Goal: Task Accomplishment & Management: Manage account settings

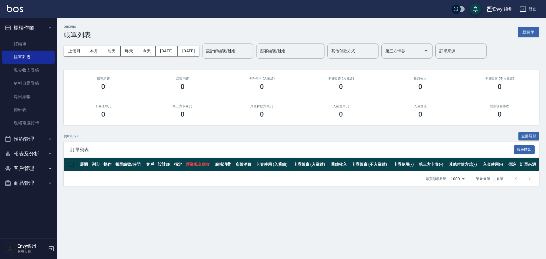
click at [531, 25] on div "ORDERS 帳單列表 新開單" at bounding box center [301, 32] width 475 height 14
click at [529, 28] on button "新開單" at bounding box center [527, 32] width 21 height 11
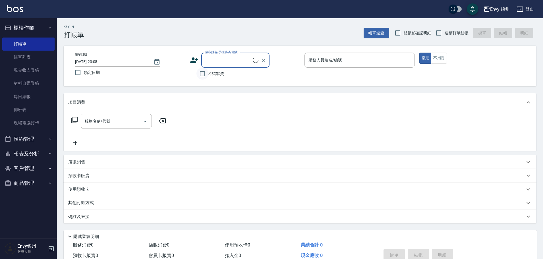
click at [202, 75] on input "不留客資" at bounding box center [202, 74] width 12 height 12
checkbox input "true"
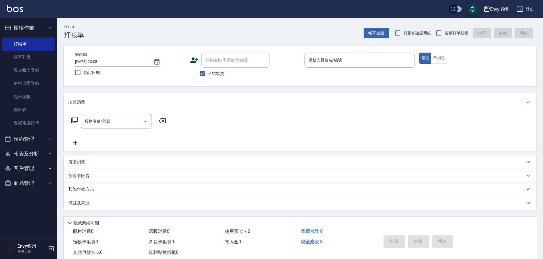
click at [448, 55] on div "指定 不指定" at bounding box center [474, 58] width 110 height 11
click at [438, 58] on button "不指定" at bounding box center [439, 58] width 16 height 11
click at [331, 58] on input "服務人員姓名/編號" at bounding box center [359, 60] width 105 height 10
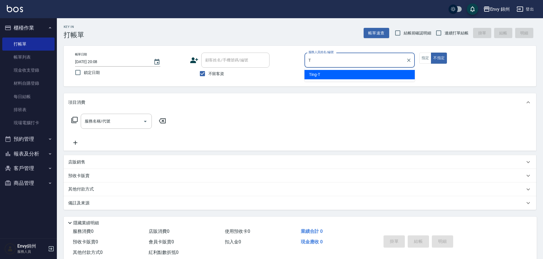
click at [323, 80] on ul "Ting -T" at bounding box center [359, 75] width 110 height 14
click at [323, 77] on div "Ting -T" at bounding box center [359, 74] width 110 height 9
type input "Ting-T"
click at [95, 126] on input "服務名稱/代號" at bounding box center [111, 121] width 57 height 10
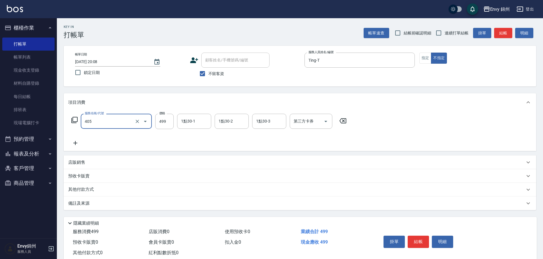
type input "MOYO頭皮clean系列499(405)"
type input "599"
drag, startPoint x: 100, startPoint y: 204, endPoint x: 122, endPoint y: 206, distance: 22.0
click at [100, 204] on div "備註及來源" at bounding box center [296, 203] width 456 height 6
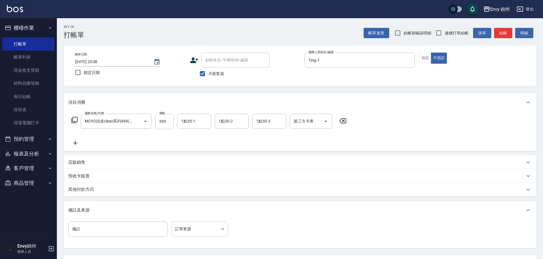
click at [184, 229] on body "Envy 錦州 登出 櫃檯作業 打帳單 帳單列表 現金收支登錄 材料自購登錄 每日結帳 排班表 現場電腦打卡 預約管理 預約管理 單日預約紀錄 單週預約紀錄 …" at bounding box center [271, 155] width 543 height 310
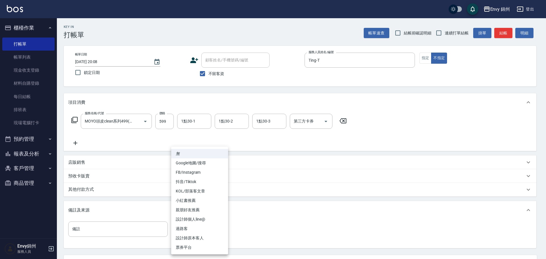
click at [204, 228] on li "過路客" at bounding box center [199, 228] width 57 height 9
type input "過路客"
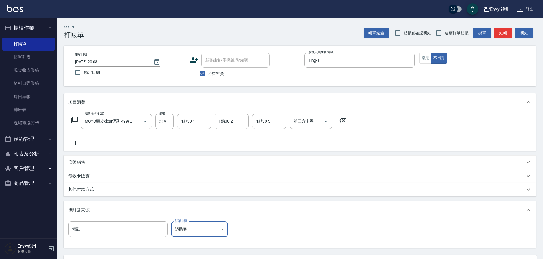
scroll to position [53, 0]
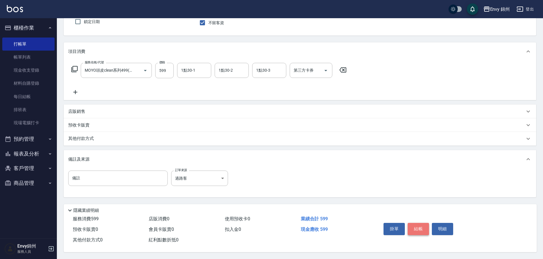
click at [422, 228] on button "結帳" at bounding box center [417, 229] width 21 height 12
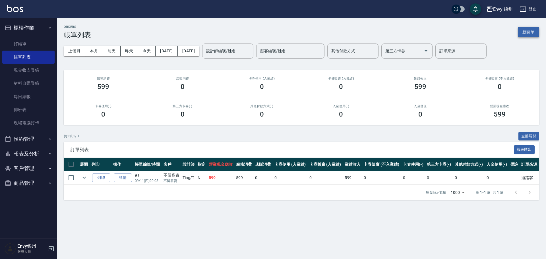
click at [519, 30] on button "新開單" at bounding box center [527, 32] width 21 height 11
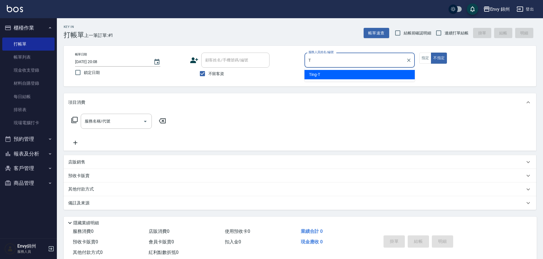
click at [349, 76] on div "Ting -T" at bounding box center [359, 74] width 110 height 9
click at [103, 127] on div "服務名稱/代號" at bounding box center [116, 121] width 71 height 15
type input "Ting-T"
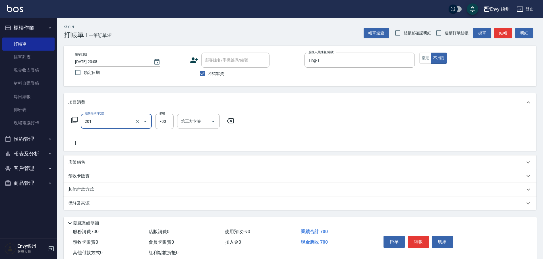
type input "201 剪髮(201)"
type input "1049"
click at [107, 207] on div "備註及來源" at bounding box center [300, 203] width 472 height 14
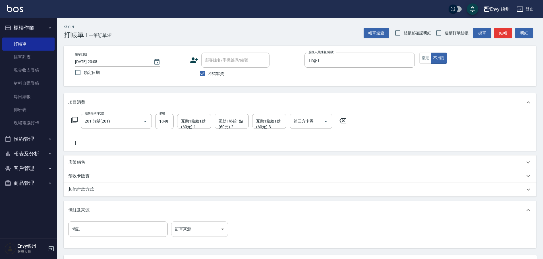
click at [207, 229] on body "Envy 錦州 登出 櫃檯作業 打帳單 帳單列表 現金收支登錄 材料自購登錄 每日結帳 排班表 現場電腦打卡 預約管理 預約管理 單日預約紀錄 單週預約紀錄 …" at bounding box center [271, 155] width 543 height 310
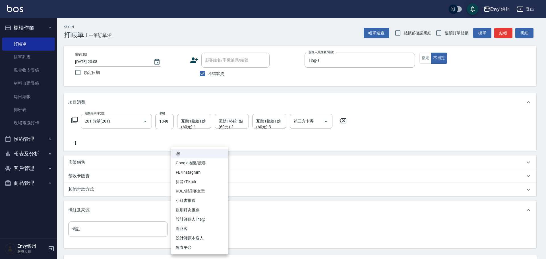
click at [210, 230] on li "過路客" at bounding box center [199, 228] width 57 height 9
type input "過路客"
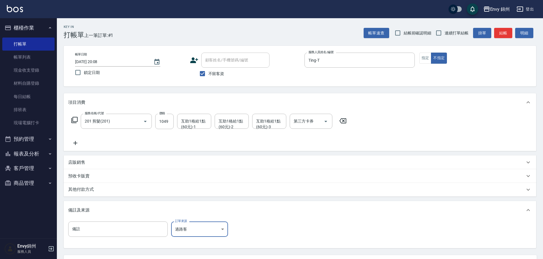
scroll to position [53, 0]
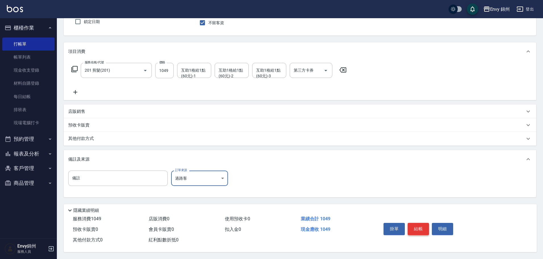
click at [413, 223] on button "結帳" at bounding box center [417, 229] width 21 height 12
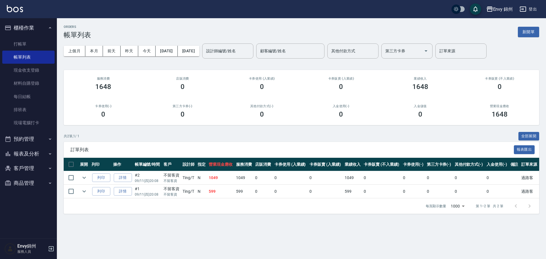
click at [115, 178] on link "詳情" at bounding box center [123, 177] width 18 height 9
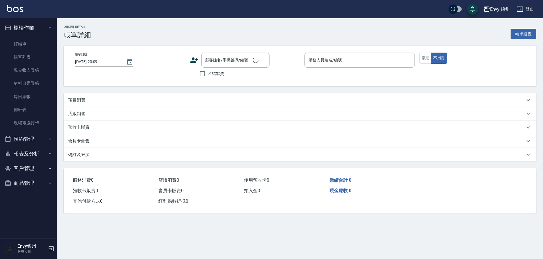
type input "2025/09/11 20:08"
checkbox input "true"
type input "Ting-T"
type input "過路客"
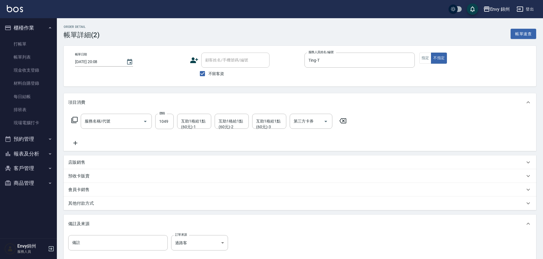
type input "201 剪髮(201)"
click at [187, 121] on div "互助1格給1點(60元)-1 互助1格給1點(60元)-1" at bounding box center [194, 121] width 34 height 15
click at [181, 135] on div "玉米 -M" at bounding box center [194, 135] width 34 height 9
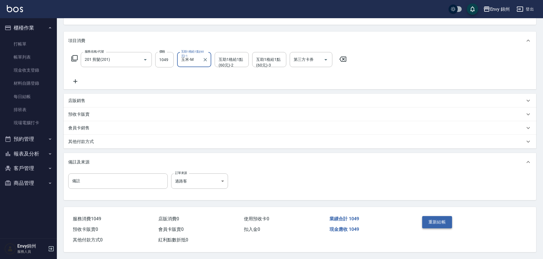
type input "玉米-M"
click at [426, 218] on button "重新結帳" at bounding box center [437, 222] width 30 height 12
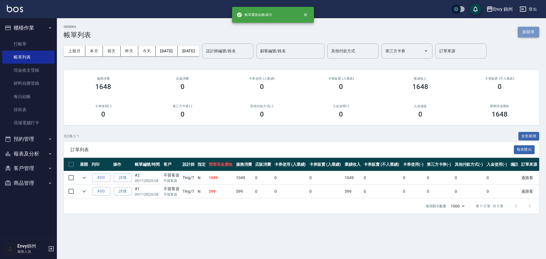
click at [530, 33] on button "新開單" at bounding box center [527, 32] width 21 height 11
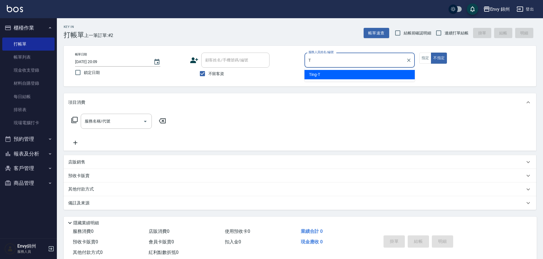
click at [311, 72] on span "Ting -T" at bounding box center [314, 75] width 11 height 6
type input "Ting-T"
click at [104, 118] on div "服務名稱/代號 服務名稱/代號" at bounding box center [116, 121] width 71 height 15
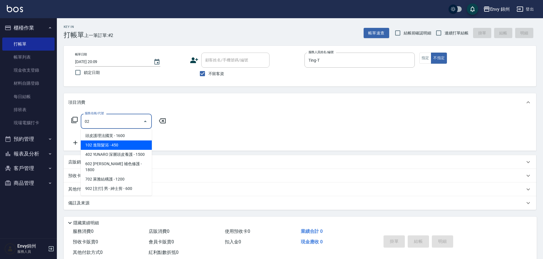
type input "0"
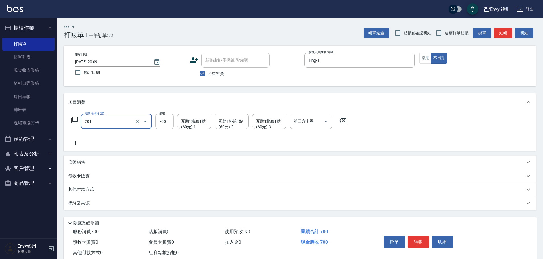
type input "201 剪髮(201)"
click at [156, 121] on input "700" at bounding box center [164, 121] width 18 height 15
click at [202, 128] on div "互助1格給1點(60元)-1" at bounding box center [194, 121] width 34 height 15
type input "1049"
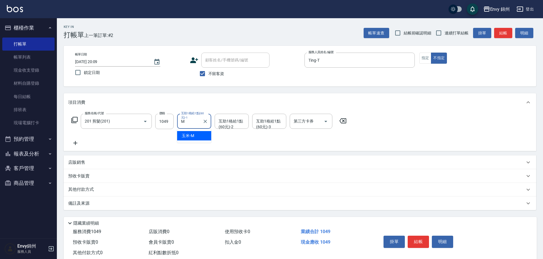
type input "玉米-M"
click at [157, 201] on div "備註及來源" at bounding box center [296, 203] width 456 height 6
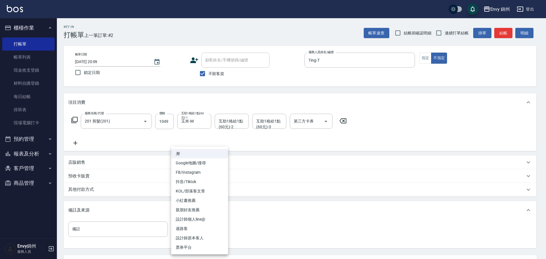
click at [205, 231] on body "Envy 錦州 登出 櫃檯作業 打帳單 帳單列表 現金收支登錄 材料自購登錄 每日結帳 排班表 現場電腦打卡 預約管理 預約管理 單日預約紀錄 單週預約紀錄 …" at bounding box center [273, 155] width 546 height 310
click at [198, 229] on li "過路客" at bounding box center [199, 228] width 57 height 9
type input "過路客"
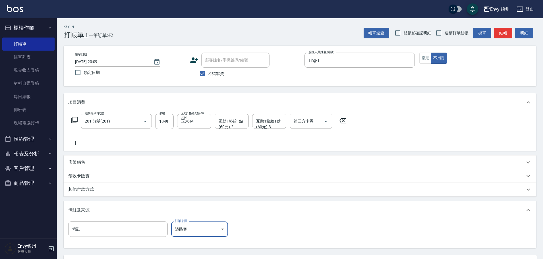
scroll to position [53, 0]
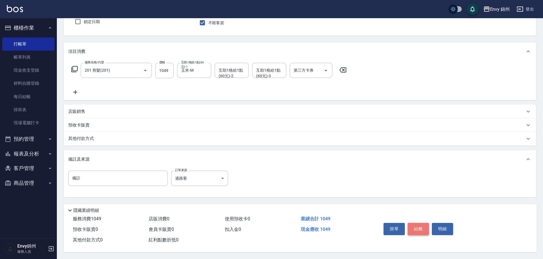
click at [421, 230] on button "結帳" at bounding box center [417, 229] width 21 height 12
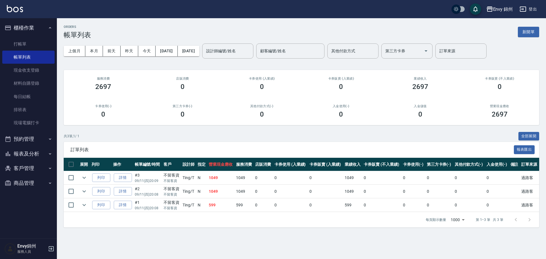
click at [545, 28] on div "ORDERS 帳單列表 新開單 上個月 本月 前天 昨天 今天 2025/09/11 2025/09/11 設計師編號/姓名 設計師編號/姓名 顧客編號/姓名…" at bounding box center [301, 126] width 489 height 216
click at [540, 30] on div "ORDERS 帳單列表 新開單 上個月 本月 前天 昨天 今天 2025/09/11 2025/09/11 設計師編號/姓名 設計師編號/姓名 顧客編號/姓名…" at bounding box center [301, 126] width 489 height 216
click at [536, 34] on button "新開單" at bounding box center [527, 32] width 21 height 11
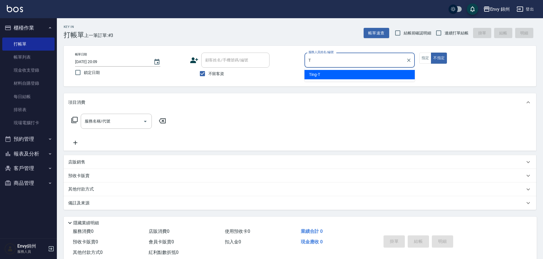
click at [312, 75] on span "Ting -T" at bounding box center [314, 75] width 11 height 6
click at [130, 115] on div "服務名稱/代號" at bounding box center [116, 121] width 71 height 15
type input "Ting-T"
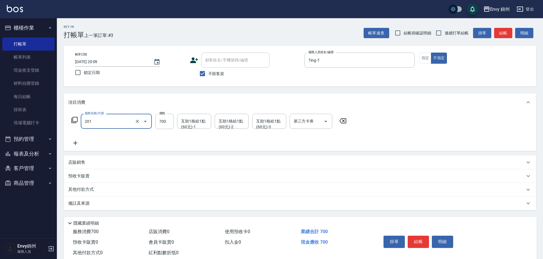
type input "201 剪髮(201)"
type input "800"
click at [86, 160] on div "店販銷售" at bounding box center [296, 162] width 456 height 6
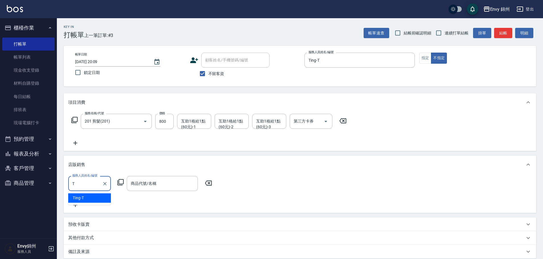
click at [85, 199] on div "Ting -T" at bounding box center [89, 197] width 43 height 9
type input "Ting-T"
click at [145, 192] on div "服務人員姓名/編號 Ting-T 服務人員姓名/編號 商品代號/名稱 商品代號/名稱" at bounding box center [299, 192] width 463 height 32
click at [149, 184] on div "商品代號/名稱 商品代號/名稱" at bounding box center [162, 183] width 71 height 15
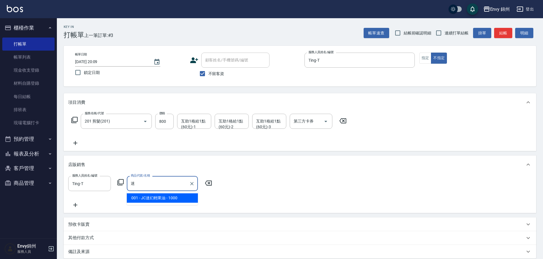
type input "JC迷幻輕果油"
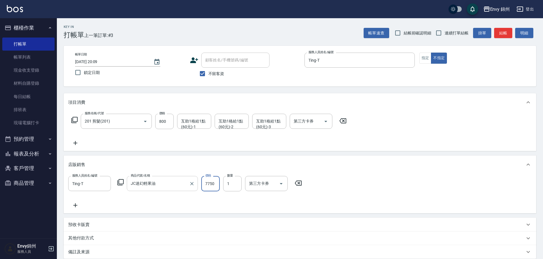
type input "7750"
type input "2"
click at [198, 184] on div "服務人員姓名/編號 Ting-T 服務人員姓名/編號 商品代號/名稱 JC迷幻輕果油 商品代號/名稱 價格 7750 價格 數量 2 數量 第三方卡券 第三方…" at bounding box center [186, 183] width 237 height 15
click at [198, 183] on div "服務人員姓名/編號 Ting-T 服務人員姓名/編號 商品代號/名稱 JC迷幻輕果油 商品代號/名稱 價格 7750 價格 數量 2 數量 第三方卡券 第三方…" at bounding box center [186, 183] width 237 height 15
click at [209, 183] on input "7750" at bounding box center [210, 183] width 18 height 15
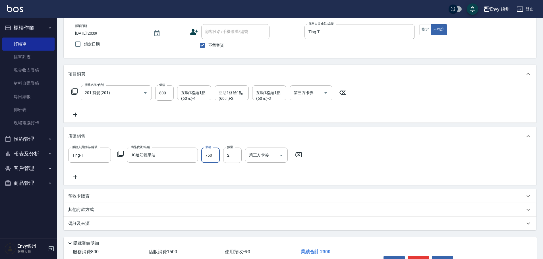
scroll to position [64, 0]
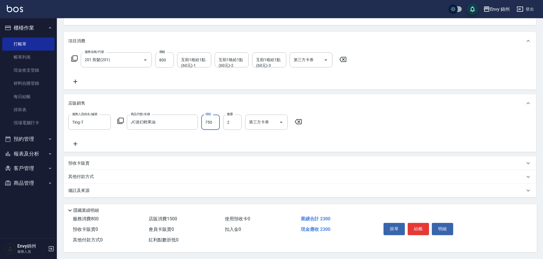
type input "750"
click at [130, 190] on div "備註及來源" at bounding box center [296, 191] width 456 height 6
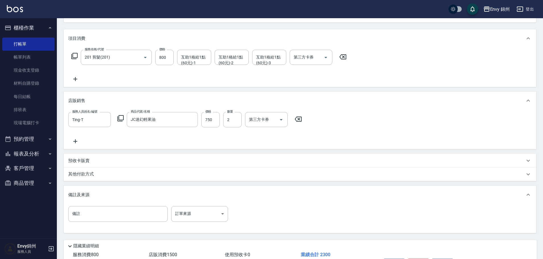
drag, startPoint x: 110, startPoint y: 179, endPoint x: 108, endPoint y: 183, distance: 4.8
click at [110, 179] on div "其他付款方式" at bounding box center [300, 174] width 472 height 14
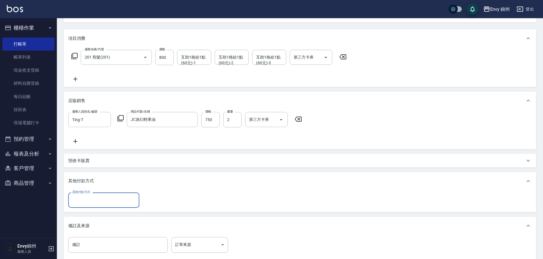
scroll to position [0, 0]
click at [88, 195] on div "其他付款方式" at bounding box center [103, 199] width 71 height 15
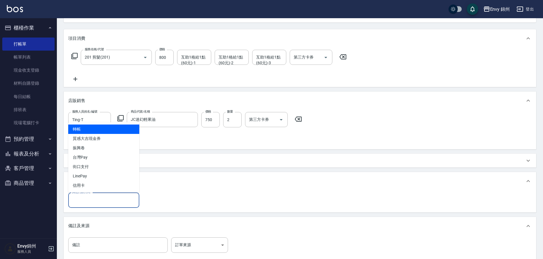
click at [88, 199] on input "其他付款方式" at bounding box center [104, 200] width 66 height 10
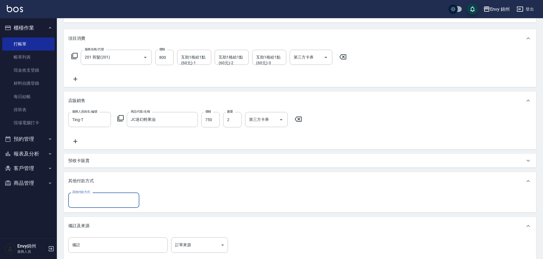
click at [89, 198] on input "其他付款方式" at bounding box center [104, 200] width 66 height 10
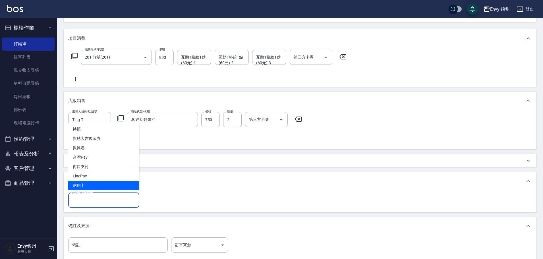
click at [94, 189] on span "信用卡" at bounding box center [103, 185] width 71 height 9
type input "信用卡"
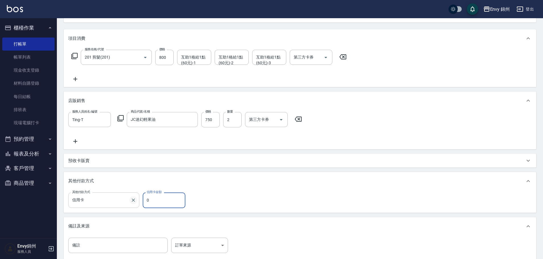
drag, startPoint x: 149, startPoint y: 198, endPoint x: 136, endPoint y: 201, distance: 13.1
click at [140, 201] on div "其他付款方式 信用卡 其他付款方式 信用卡金額 0 信用卡金額" at bounding box center [128, 199] width 120 height 15
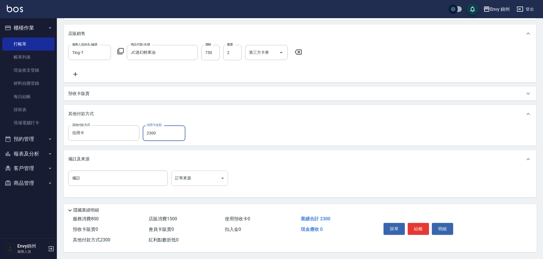
type input "2300"
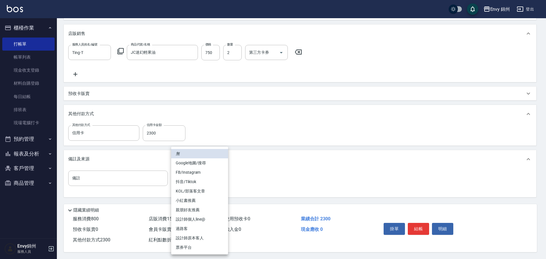
click at [198, 182] on body "Envy 錦州 登出 櫃檯作業 打帳單 帳單列表 現金收支登錄 材料自購登錄 每日結帳 排班表 現場電腦打卡 預約管理 預約管理 單日預約紀錄 單週預約紀錄 …" at bounding box center [273, 64] width 546 height 390
drag, startPoint x: 203, startPoint y: 207, endPoint x: 200, endPoint y: 240, distance: 32.5
click at [201, 241] on ul "無 Google地圖/搜尋 FB/Instagram 抖音/Tiktok KOL/部落客文章 小紅書推薦 親朋好友推薦 設計師個人line@ 過路客 設計師原…" at bounding box center [199, 201] width 57 height 108
click at [200, 240] on li "設計師原本客人" at bounding box center [199, 237] width 57 height 9
type input "設計師原本客人"
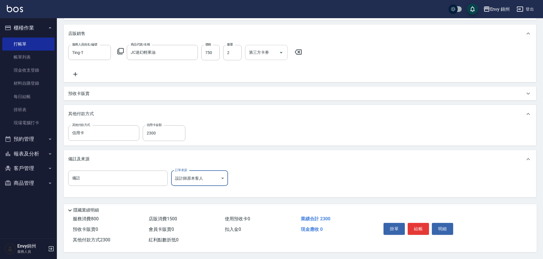
scroll to position [0, 0]
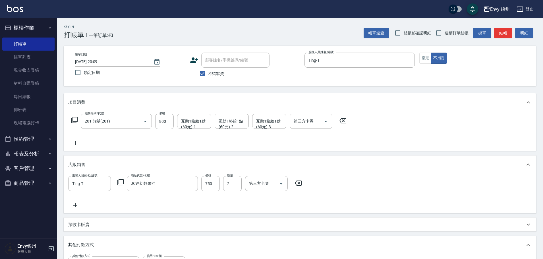
click at [428, 66] on div "帳單日期 2025/09/11 20:09 鎖定日期 顧客姓名/手機號碼/編號 顧客姓名/手機號碼/編號 不留客資 服務人員姓名/編號 Ting-T 服務人員…" at bounding box center [299, 66] width 459 height 27
click at [426, 62] on button "指定" at bounding box center [425, 58] width 12 height 11
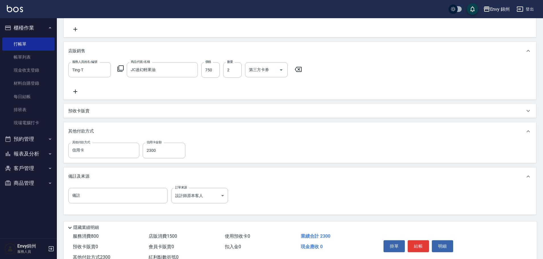
scroll to position [134, 0]
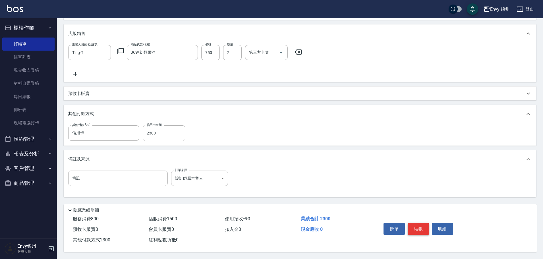
click at [428, 228] on button "結帳" at bounding box center [417, 229] width 21 height 12
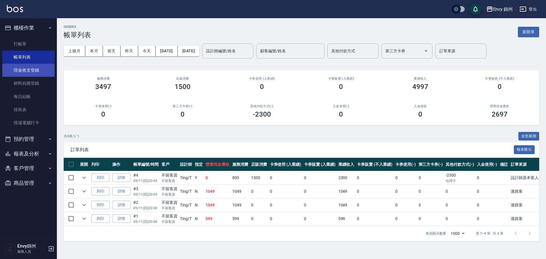
click at [29, 74] on link "現金收支登錄" at bounding box center [28, 70] width 52 height 13
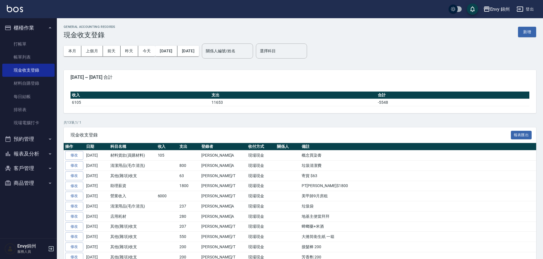
click at [530, 32] on button "新增" at bounding box center [527, 32] width 18 height 11
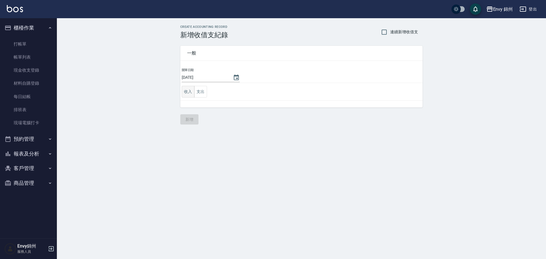
click at [184, 96] on button "收入" at bounding box center [188, 92] width 13 height 12
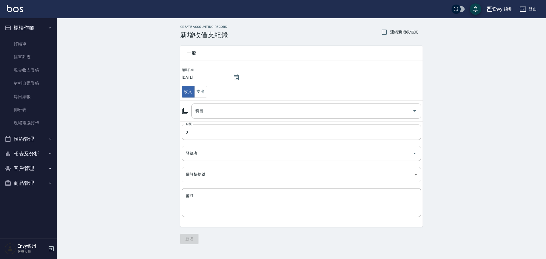
click at [241, 117] on div "科目" at bounding box center [306, 110] width 230 height 15
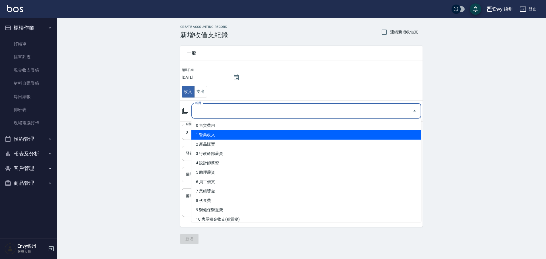
type input "1 營業收入"
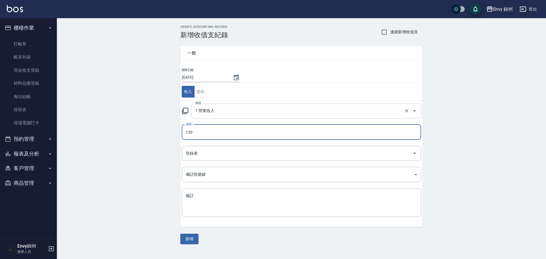
type input "120"
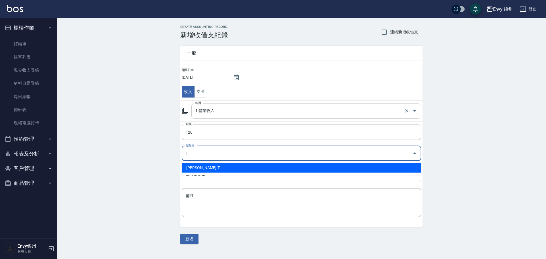
type input "潘昀廷-T"
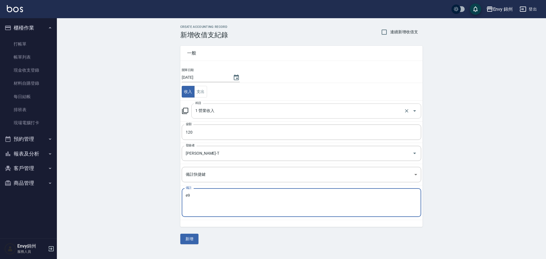
type textarea "e"
type textarea "概念買隔離"
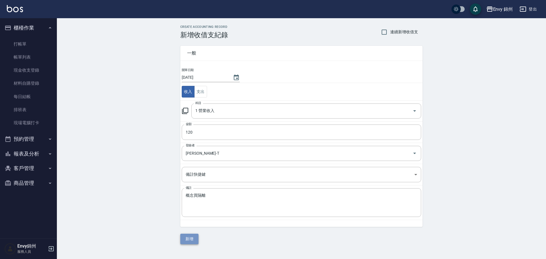
click at [188, 240] on button "新增" at bounding box center [189, 239] width 18 height 11
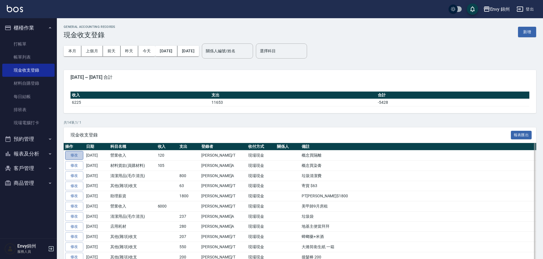
click at [77, 154] on link "修改" at bounding box center [74, 155] width 18 height 9
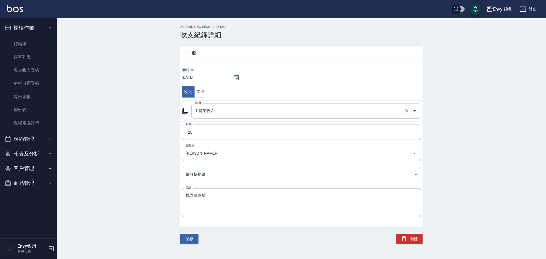
click at [207, 117] on div "1 營業收入 科目" at bounding box center [306, 110] width 230 height 15
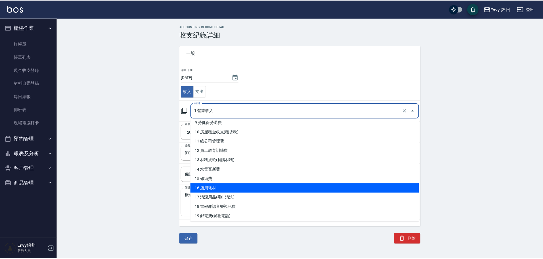
scroll to position [59, 0]
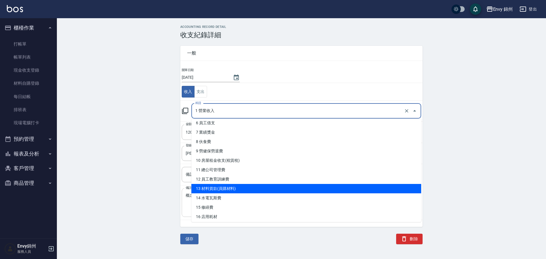
click at [243, 190] on li "13 材料貨款(員購材料)" at bounding box center [306, 188] width 230 height 9
type input "13 材料貨款(員購材料)"
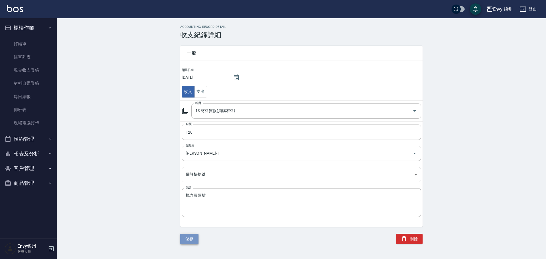
click at [196, 238] on button "儲存" at bounding box center [189, 239] width 18 height 11
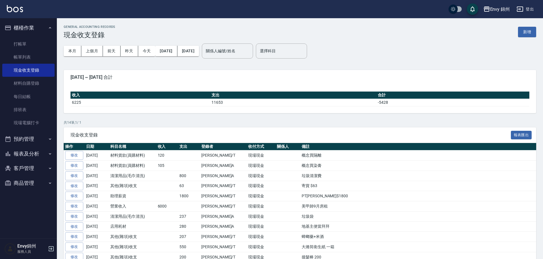
click at [517, 38] on div "GENERAL ACCOUNTING RECORDS 現金收支登錄 新增" at bounding box center [300, 32] width 472 height 14
click at [524, 32] on button "新增" at bounding box center [527, 32] width 18 height 11
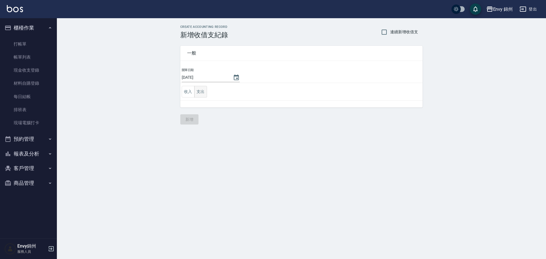
click at [195, 95] on button "支出" at bounding box center [200, 92] width 13 height 12
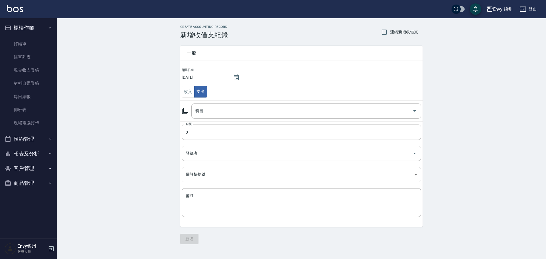
click at [215, 118] on td "科目 科目" at bounding box center [301, 110] width 242 height 21
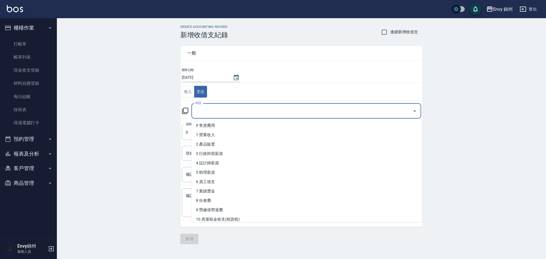
click at [217, 113] on input "科目" at bounding box center [302, 111] width 216 height 10
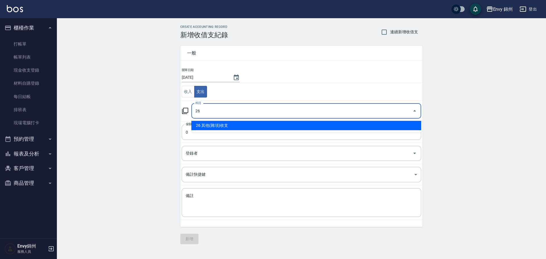
type input "26 其他(雜項)收支"
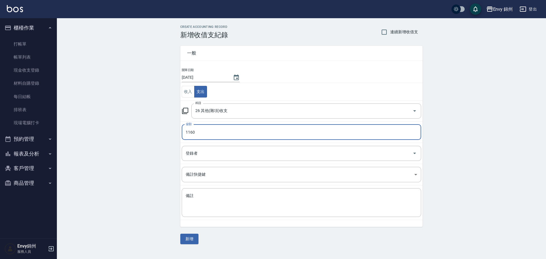
type input "1160"
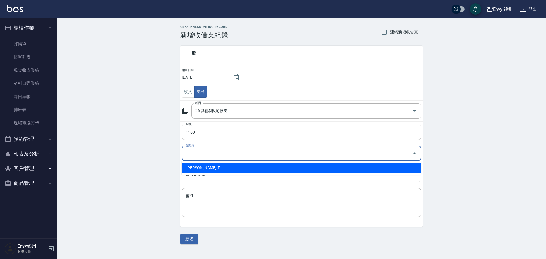
type input "潘昀廷-T"
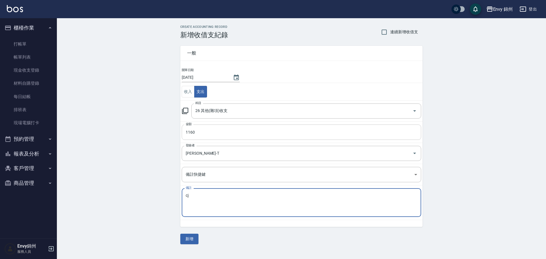
type textarea "c"
type textarea "裝飾 花$460花瓶$700"
click at [198, 238] on div "一般 開單日期 2025/09/11 收入 支出 科目 26 其他(雜項)收支 科目 金額 1160 金額 登錄者 潘昀廷-T 登錄者 備註快捷鍵 ​ 備註快…" at bounding box center [301, 141] width 242 height 205
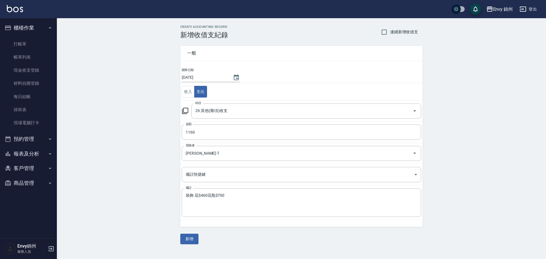
click at [196, 239] on button "新增" at bounding box center [189, 239] width 18 height 11
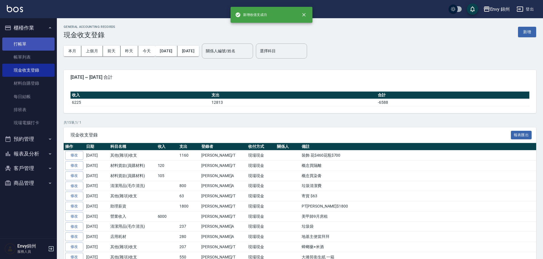
click at [26, 41] on link "打帳單" at bounding box center [28, 44] width 52 height 13
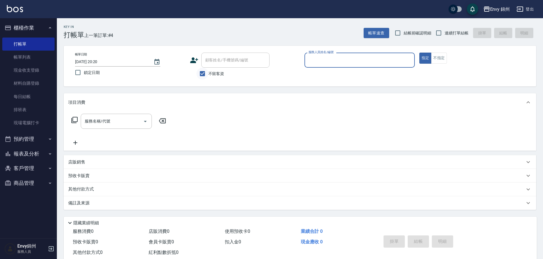
click at [203, 72] on input "不留客資" at bounding box center [202, 74] width 12 height 12
checkbox input "false"
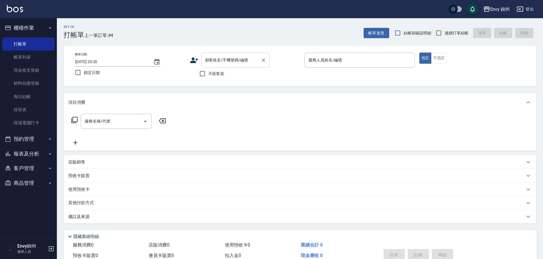
click at [217, 61] on div "顧客姓名/手機號碼/編號 顧客姓名/手機號碼/編號" at bounding box center [235, 60] width 68 height 15
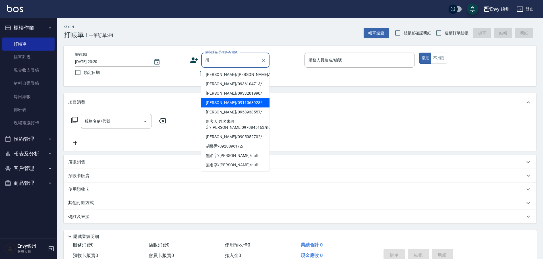
type input "胡雅慧/0911068928/"
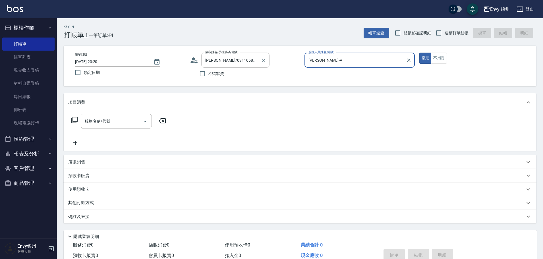
type input "Annie-A"
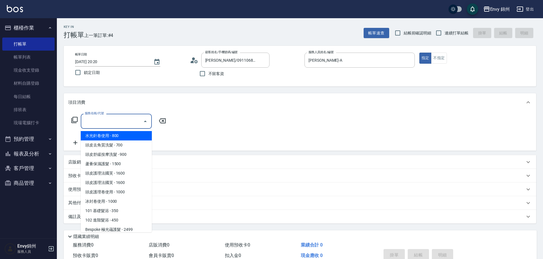
click at [130, 124] on input "服務名稱/代號" at bounding box center [111, 121] width 57 height 10
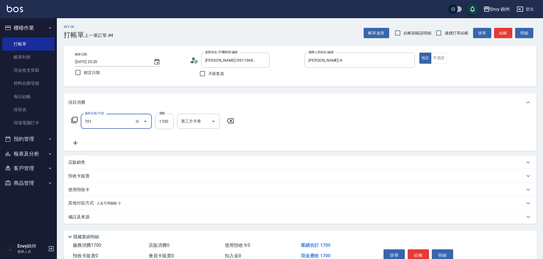
type input "701 染髮(701)"
type input "1500"
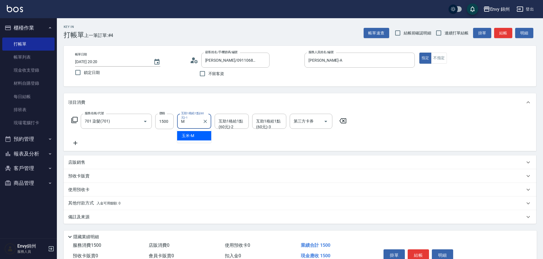
type input "玉米-M"
click at [73, 142] on icon at bounding box center [75, 143] width 14 height 7
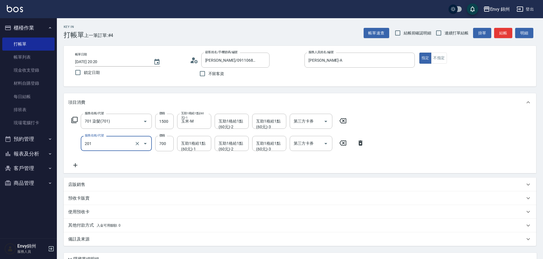
type input "201 剪髮(201)"
type input "1200"
click at [202, 151] on div "互助1格給1點(60元)-1" at bounding box center [194, 143] width 34 height 15
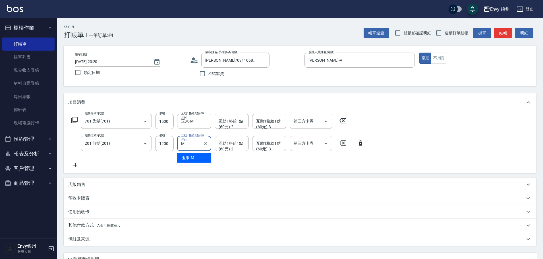
type input "玉米-M"
click at [129, 242] on div "備註及來源" at bounding box center [300, 239] width 472 height 14
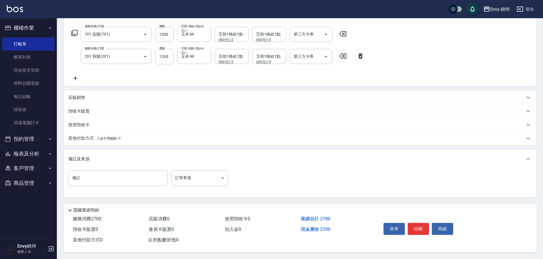
click at [201, 163] on div "備註及來源" at bounding box center [300, 159] width 472 height 18
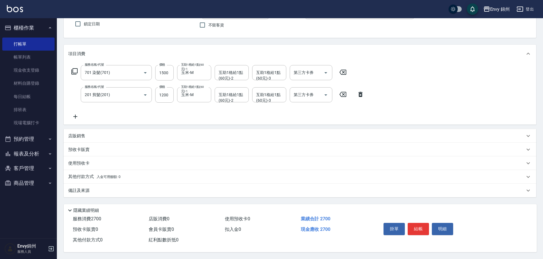
click at [200, 175] on div "其他付款方式 入金可用餘額: 0" at bounding box center [300, 177] width 472 height 14
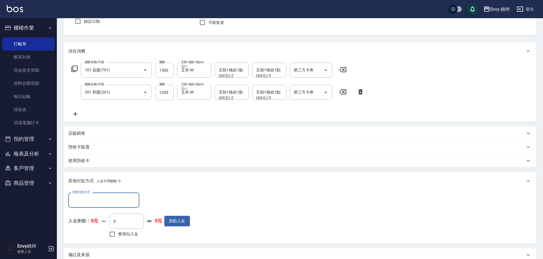
click at [153, 173] on div "其他付款方式 入金可用餘額: 0" at bounding box center [300, 181] width 472 height 18
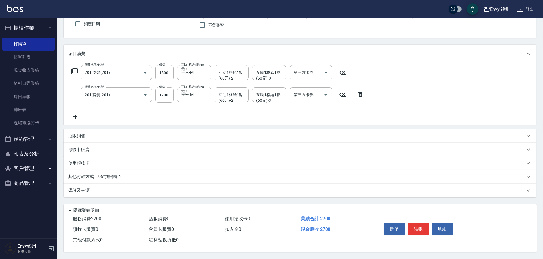
click at [223, 189] on div "備註及來源" at bounding box center [296, 191] width 456 height 6
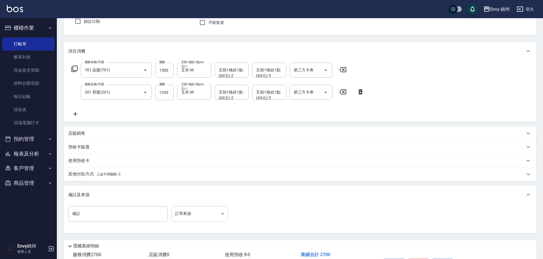
click at [223, 209] on body "Envy 錦州 登出 櫃檯作業 打帳單 帳單列表 現金收支登錄 材料自購登錄 每日結帳 排班表 現場電腦打卡 預約管理 預約管理 單日預約紀錄 單週預約紀錄 …" at bounding box center [271, 122] width 543 height 346
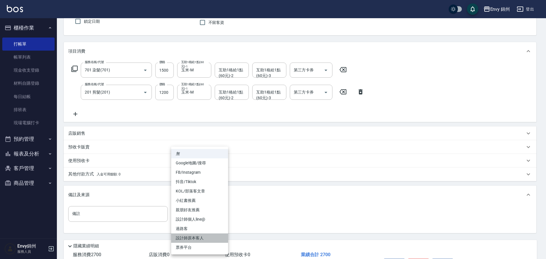
click at [205, 235] on li "設計師原本客人" at bounding box center [199, 237] width 57 height 9
type input "設計師原本客人"
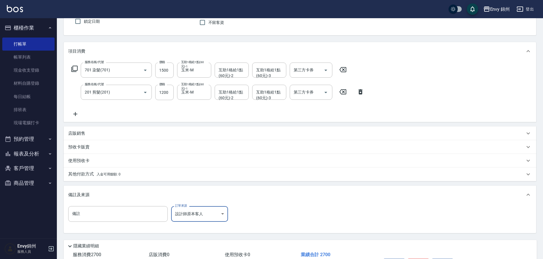
drag, startPoint x: 116, startPoint y: 181, endPoint x: 117, endPoint y: 178, distance: 3.2
click at [117, 178] on div "其他付款方式 入金可用餘額: 0" at bounding box center [300, 174] width 472 height 14
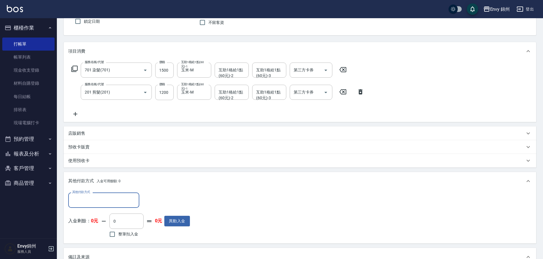
scroll to position [10, 0]
click at [118, 178] on div "其他付款方式 入金可用餘額: 0" at bounding box center [300, 181] width 472 height 18
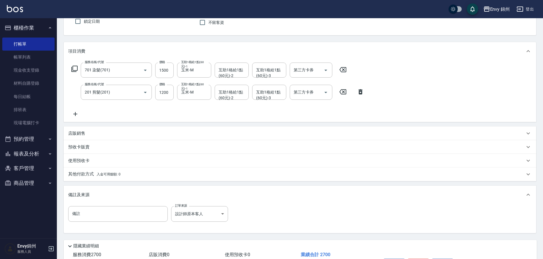
click at [115, 170] on div "其他付款方式 入金可用餘額: 0" at bounding box center [300, 174] width 472 height 14
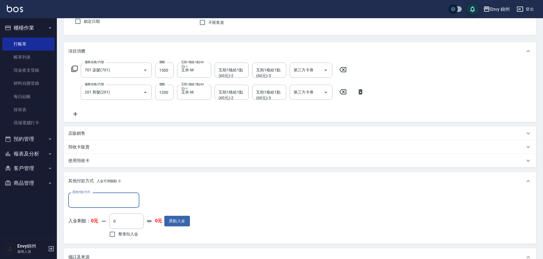
click at [106, 195] on input "其他付款方式" at bounding box center [104, 200] width 66 height 10
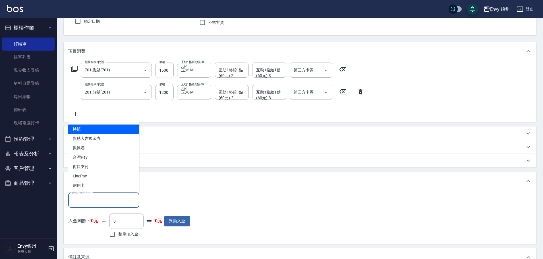
click at [106, 190] on span "信用卡" at bounding box center [103, 185] width 71 height 9
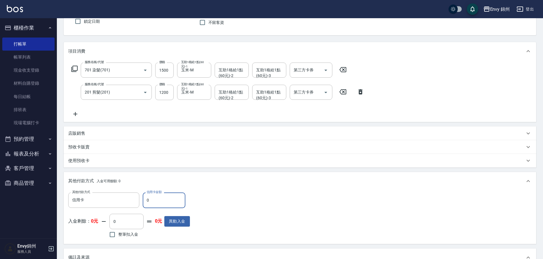
type input "信用卡"
drag, startPoint x: 152, startPoint y: 198, endPoint x: 142, endPoint y: 199, distance: 10.7
click at [144, 199] on input "0" at bounding box center [164, 199] width 43 height 15
click at [168, 199] on input "390" at bounding box center [164, 199] width 43 height 15
click at [243, 179] on div "其他付款方式 入金可用餘額: 0" at bounding box center [296, 181] width 456 height 6
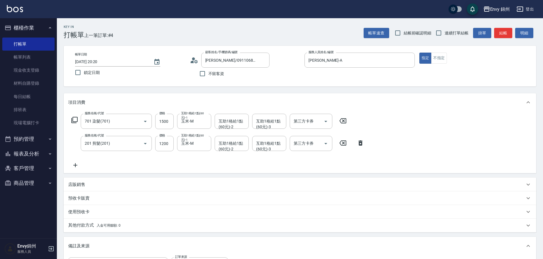
click at [73, 118] on icon at bounding box center [74, 120] width 6 height 6
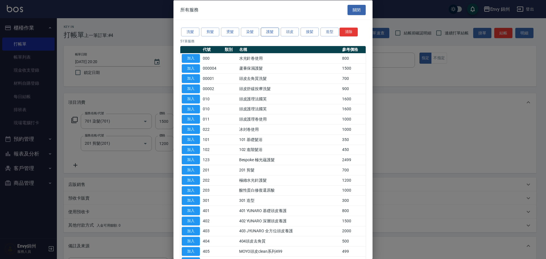
click at [265, 31] on button "護髮" at bounding box center [270, 32] width 18 height 9
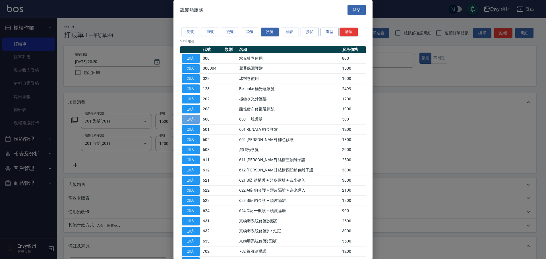
click at [191, 118] on button "加入" at bounding box center [191, 119] width 18 height 9
type input "0"
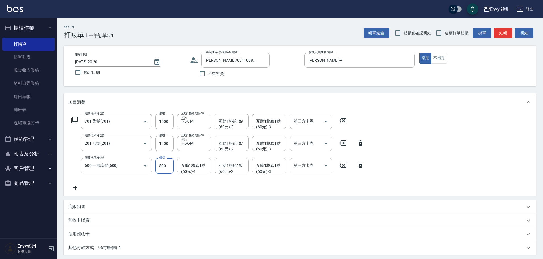
click at [161, 165] on input "500" at bounding box center [164, 165] width 18 height 15
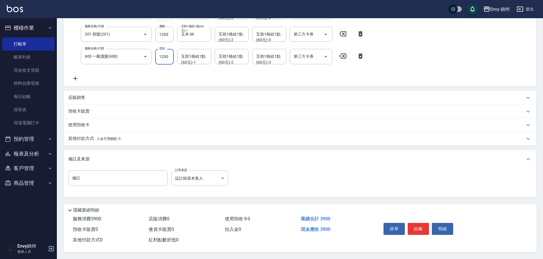
type input "1200"
click at [82, 136] on p "其他付款方式 入金可用餘額: 0" at bounding box center [94, 139] width 52 height 6
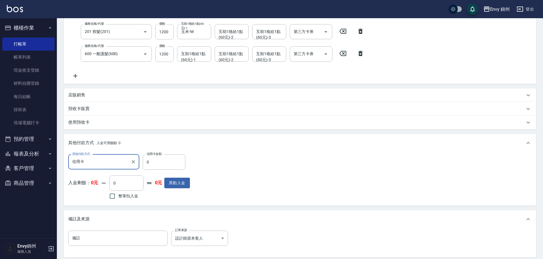
scroll to position [0, 0]
drag, startPoint x: 178, startPoint y: 163, endPoint x: 149, endPoint y: 165, distance: 29.3
click at [149, 165] on input "0" at bounding box center [164, 161] width 43 height 15
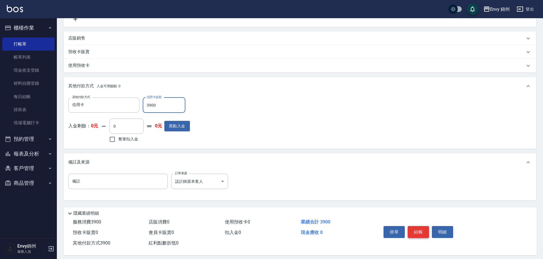
type input "3900"
click at [414, 231] on button "結帳" at bounding box center [417, 232] width 21 height 12
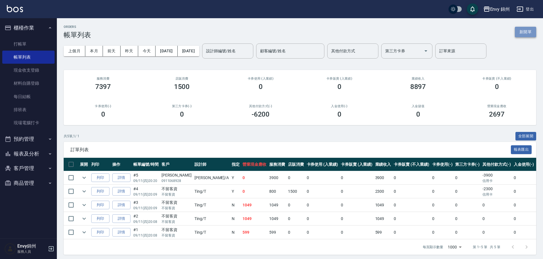
click at [534, 32] on button "新開單" at bounding box center [525, 32] width 21 height 11
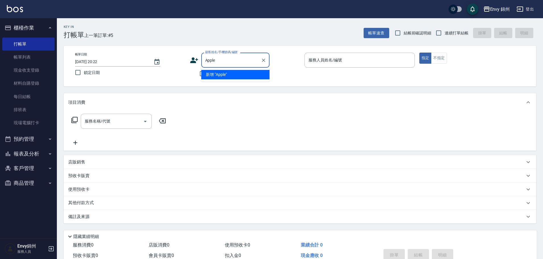
type input "Apple"
click at [197, 60] on icon at bounding box center [194, 60] width 8 height 6
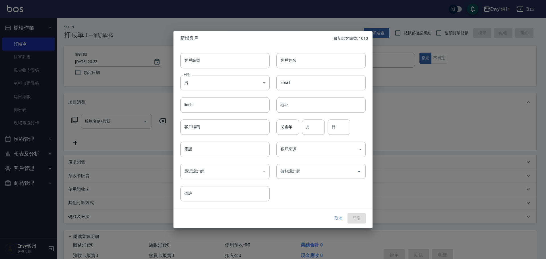
click at [283, 70] on div "Email Email" at bounding box center [317, 79] width 96 height 22
click at [292, 59] on div "客戶姓名 客戶姓名" at bounding box center [320, 60] width 89 height 15
type input "apple"
click at [204, 79] on body "Envy 錦州 登出 櫃檯作業 打帳單 帳單列表 現金收支登錄 材料自購登錄 每日結帳 排班表 現場電腦打卡 預約管理 預約管理 單日預約紀錄 單週預約紀錄 …" at bounding box center [273, 142] width 546 height 285
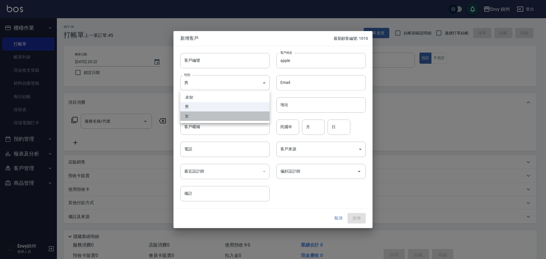
click at [198, 119] on li "女" at bounding box center [224, 115] width 89 height 9
type input "FEMALE"
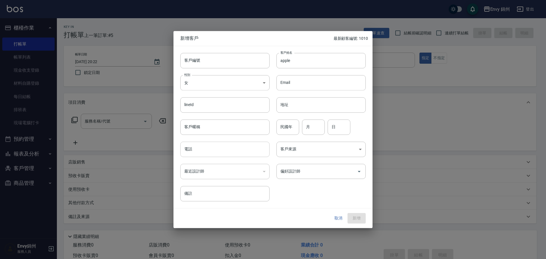
drag, startPoint x: 197, startPoint y: 161, endPoint x: 201, endPoint y: 149, distance: 12.0
click at [197, 161] on div "最近設計師 ​ 最近設計師" at bounding box center [221, 168] width 96 height 22
click at [201, 149] on input "電話" at bounding box center [224, 149] width 89 height 15
paste input "apple"
type input "apple"
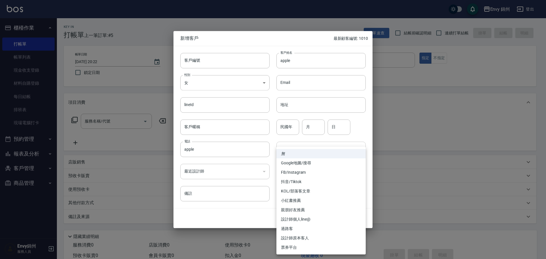
click at [307, 153] on body "Envy 錦州 登出 櫃檯作業 打帳單 帳單列表 現金收支登錄 材料自購登錄 每日結帳 排班表 現場電腦打卡 預約管理 預約管理 單日預約紀錄 單週預約紀錄 …" at bounding box center [273, 142] width 546 height 285
click at [301, 238] on li "設計師原本客人" at bounding box center [320, 237] width 89 height 9
type input "設計師原本客人"
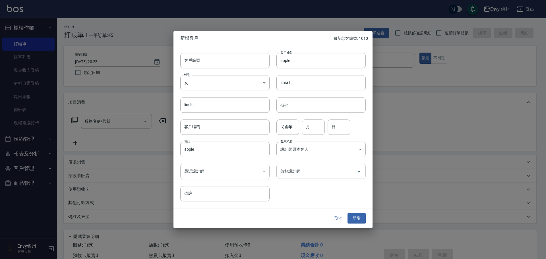
click at [314, 172] on input "偏好設計師" at bounding box center [317, 171] width 76 height 10
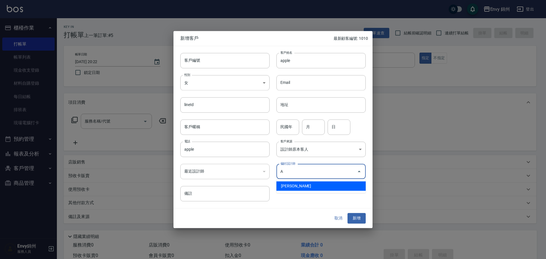
drag, startPoint x: 302, startPoint y: 186, endPoint x: 305, endPoint y: 170, distance: 15.9
click at [302, 185] on li "鄭怡秀-A" at bounding box center [320, 185] width 89 height 9
type input "[PERSON_NAME]"
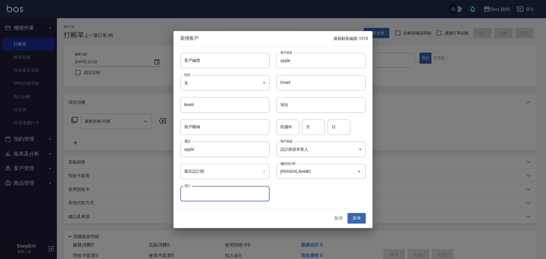
click at [314, 61] on input "apple" at bounding box center [320, 60] width 89 height 15
click at [356, 215] on button "新增" at bounding box center [356, 218] width 18 height 11
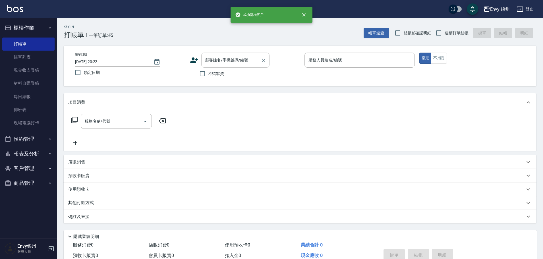
click at [240, 55] on div "顧客姓名/手機號碼/編號" at bounding box center [235, 60] width 68 height 15
paste input "apple"
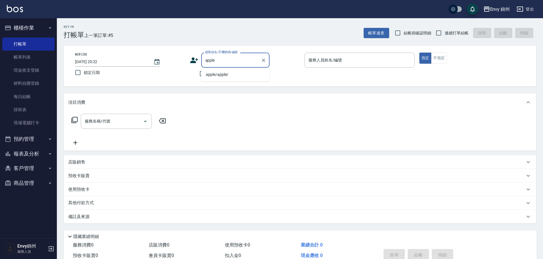
click at [234, 72] on li "apple/apple/" at bounding box center [235, 74] width 68 height 9
type input "apple/apple/"
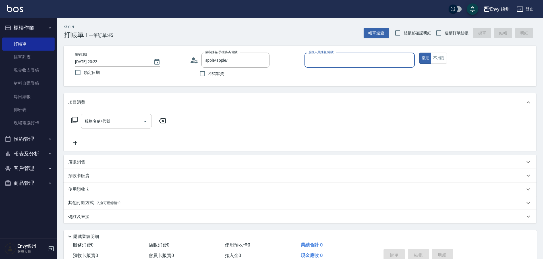
type input "Annie-A"
click at [111, 127] on div "服務名稱/代號" at bounding box center [116, 121] width 71 height 15
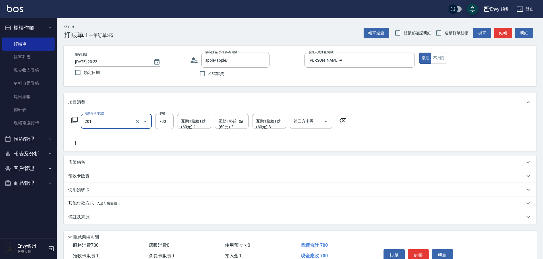
type input "201 剪髮(201)"
type input "1200"
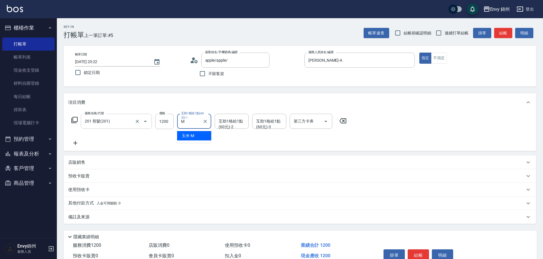
type input "玉米-M"
click at [102, 217] on div "備註及來源" at bounding box center [296, 217] width 456 height 6
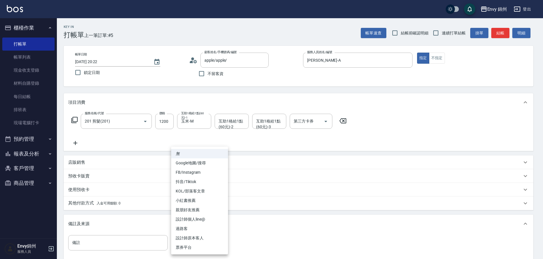
click at [199, 244] on body "Envy 錦州 登出 櫃檯作業 打帳單 帳單列表 現金收支登錄 材料自購登錄 每日結帳 排班表 現場電腦打卡 預約管理 預約管理 單日預約紀錄 單週預約紀錄 …" at bounding box center [271, 161] width 543 height 323
click at [205, 236] on li "設計師原本客人" at bounding box center [199, 237] width 57 height 9
type input "設計師原本客人"
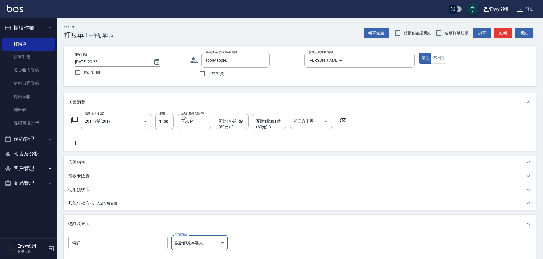
scroll to position [67, 0]
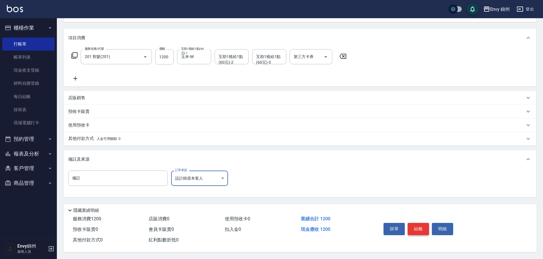
click at [421, 224] on button "結帳" at bounding box center [417, 229] width 21 height 12
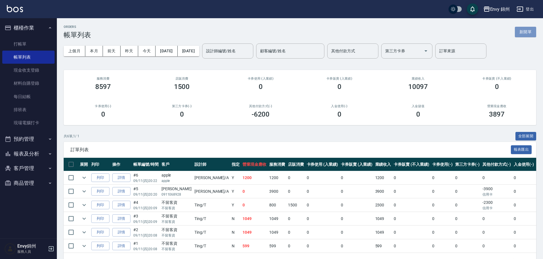
click at [525, 34] on button "新開單" at bounding box center [525, 32] width 21 height 11
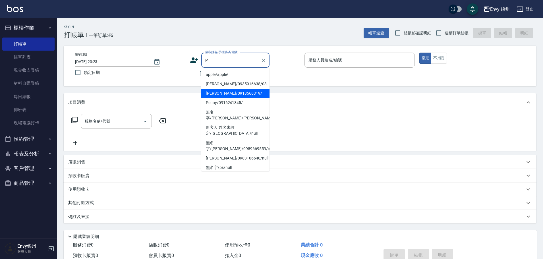
type input "peggy wei/0918566319/"
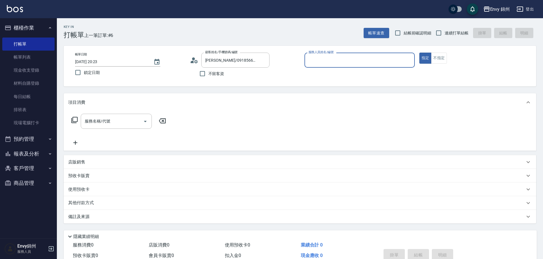
type input "Annie-A"
click at [133, 125] on input "服務名稱/代號" at bounding box center [111, 121] width 57 height 10
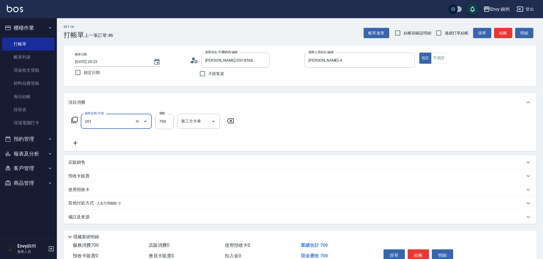
type input "201 剪髮(201)"
type input "1200"
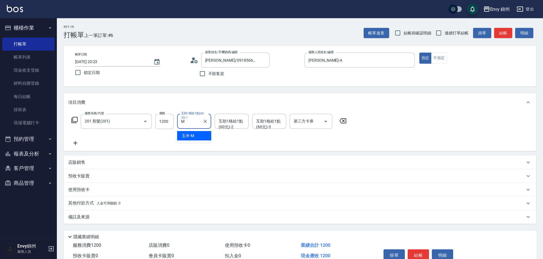
type input "玉米-M"
click at [75, 142] on icon at bounding box center [75, 143] width 14 height 7
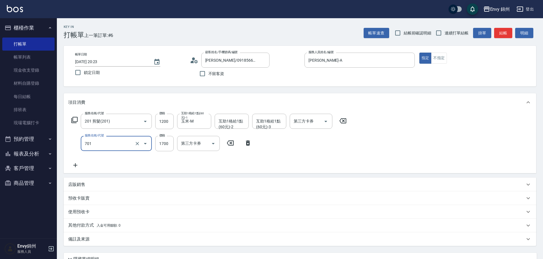
type input "701 染髮(701)"
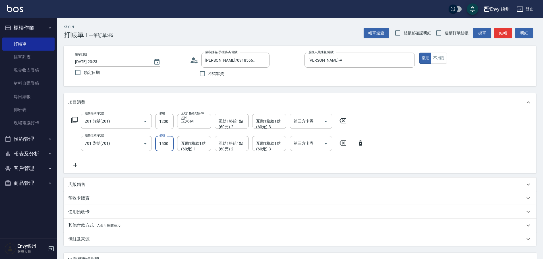
type input "1500"
type input "玉米-M"
click at [81, 164] on icon at bounding box center [75, 165] width 14 height 7
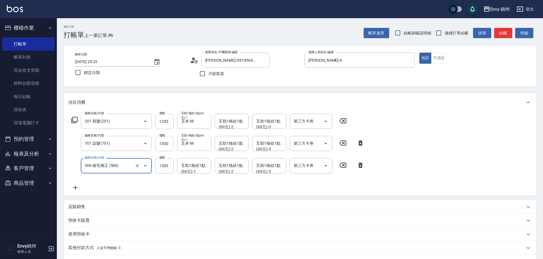
type input "506 縮毛矯正 (506)"
type input "2999"
type input "M"
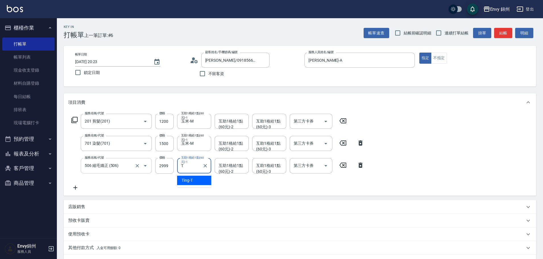
type input "Ting-T"
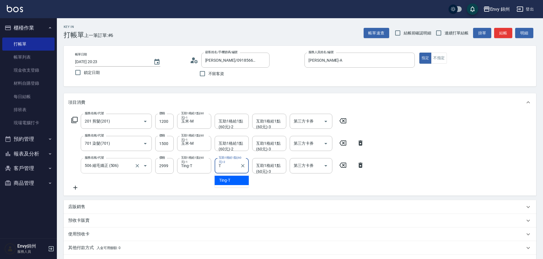
type input "Ting-T"
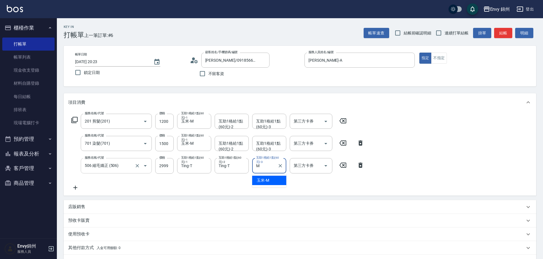
type input "玉米-M"
click at [80, 183] on div "服務名稱/代號 201 剪髮(201) 服務名稱/代號 價格 1200 價格 互助1格給1點(60元)-1 玉米-M 互助1格給1點(60元)-1 互助1格給…" at bounding box center [217, 152] width 299 height 77
click at [78, 186] on icon at bounding box center [75, 187] width 14 height 7
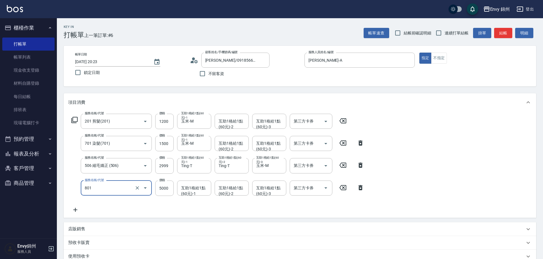
type input "801 接髮(801)"
type input "12000"
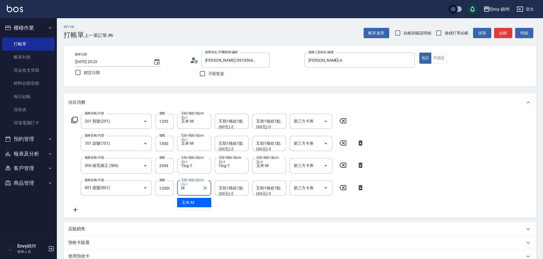
type input "玉米-M"
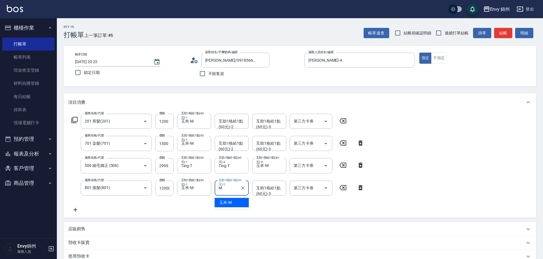
type input "玉米-M"
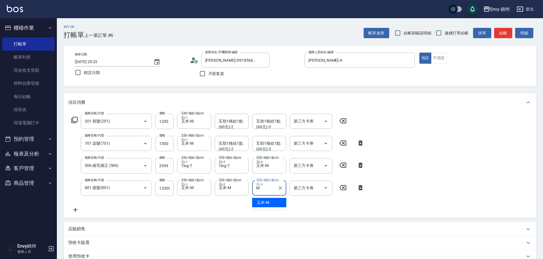
type input "玉米-M"
click at [279, 185] on label "互助1格給1點(60元)-3" at bounding box center [269, 182] width 26 height 9
click at [275, 185] on input "玉米-M" at bounding box center [265, 188] width 20 height 10
click at [239, 188] on button "Clear" at bounding box center [243, 188] width 8 height 8
click at [277, 188] on button "Clear" at bounding box center [280, 188] width 8 height 8
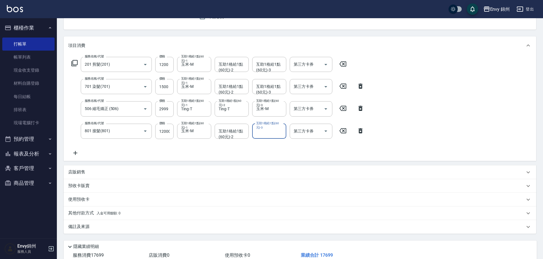
scroll to position [85, 0]
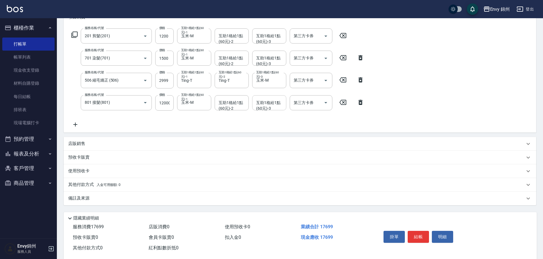
click at [99, 196] on div "備註及來源" at bounding box center [296, 198] width 456 height 6
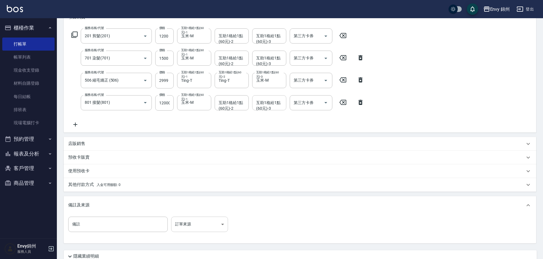
click at [207, 223] on body "Envy 錦州 登出 櫃檯作業 打帳單 帳單列表 現金收支登錄 材料自購登錄 每日結帳 排班表 現場電腦打卡 預約管理 預約管理 單日預約紀錄 單週預約紀錄 …" at bounding box center [271, 110] width 543 height 390
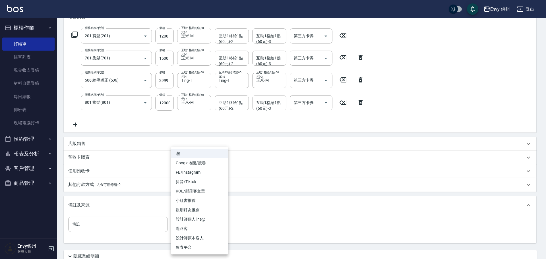
click at [80, 182] on div at bounding box center [273, 129] width 546 height 259
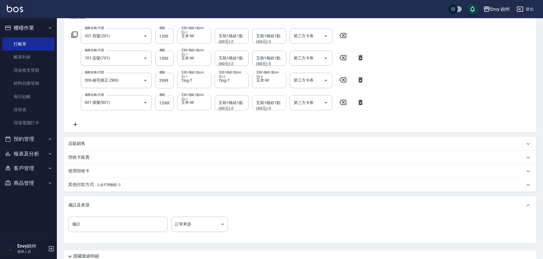
click at [86, 188] on div "其他付款方式 入金可用餘額: 0" at bounding box center [300, 185] width 472 height 14
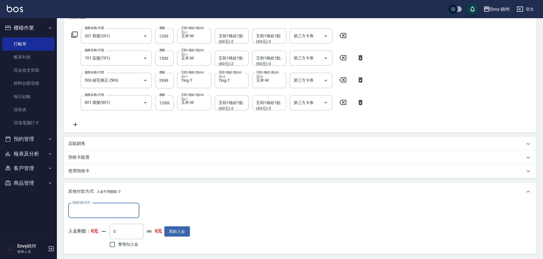
scroll to position [0, 0]
click at [97, 200] on div "其他付款方式 入金可用餘額: 0 其他付款方式 其他付款方式 入金剩餘： 0元 0 ​ 整筆扣入金 0元 異動入金" at bounding box center [300, 217] width 472 height 71
click at [95, 209] on input "其他付款方式" at bounding box center [104, 210] width 66 height 10
click at [88, 199] on span "信用卡" at bounding box center [103, 195] width 71 height 9
type input "信用卡"
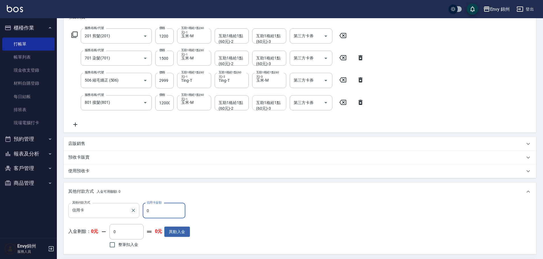
drag, startPoint x: 147, startPoint y: 211, endPoint x: 130, endPoint y: 210, distance: 17.1
click at [133, 211] on div "其他付款方式 信用卡 其他付款方式 信用卡金額 0 信用卡金額" at bounding box center [129, 210] width 122 height 15
type input "14999"
click at [130, 210] on icon "Clear" at bounding box center [133, 210] width 6 height 6
drag, startPoint x: 121, startPoint y: 213, endPoint x: 105, endPoint y: 207, distance: 17.3
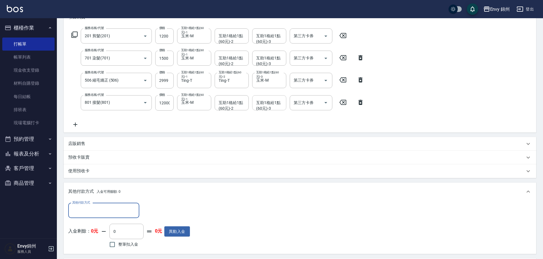
click at [121, 213] on input "其他付款方式" at bounding box center [104, 210] width 66 height 10
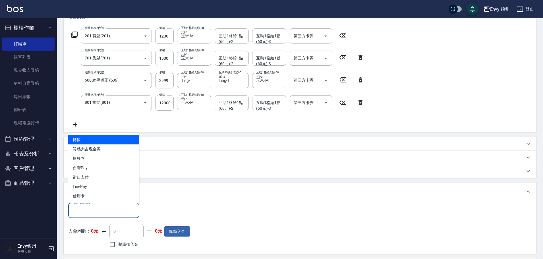
click at [89, 140] on span "轉帳" at bounding box center [103, 139] width 71 height 9
type input "轉帳"
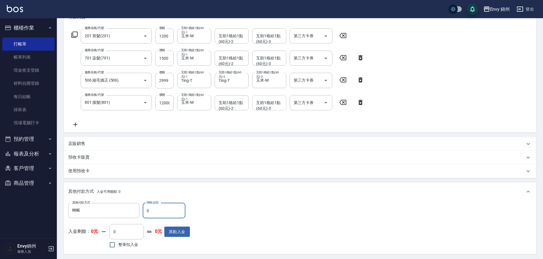
drag, startPoint x: 157, startPoint y: 211, endPoint x: 143, endPoint y: 212, distance: 14.5
click at [144, 212] on input "0" at bounding box center [164, 210] width 43 height 15
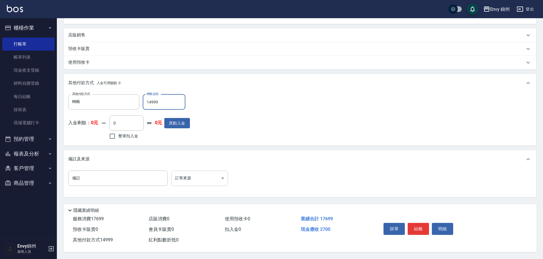
type input "14999"
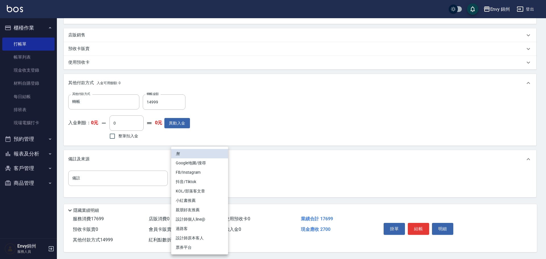
click at [198, 174] on body "Envy 錦州 登出 櫃檯作業 打帳單 帳單列表 現金收支登錄 材料自購登錄 每日結帳 排班表 現場電腦打卡 預約管理 預約管理 單日預約紀錄 單週預約紀錄 …" at bounding box center [273, 32] width 546 height 453
click at [202, 234] on li "設計師原本客人" at bounding box center [199, 237] width 57 height 9
type input "設計師原本客人"
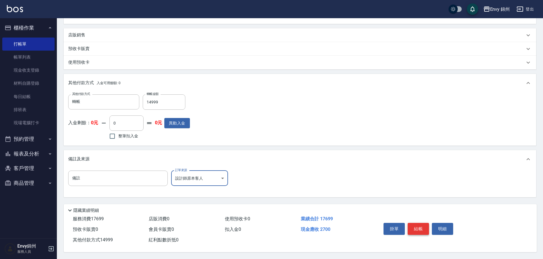
click at [419, 224] on button "結帳" at bounding box center [417, 229] width 21 height 12
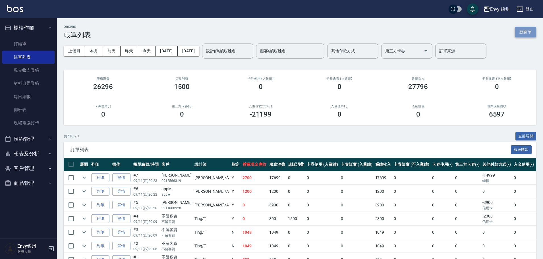
click at [535, 34] on button "新開單" at bounding box center [525, 32] width 21 height 11
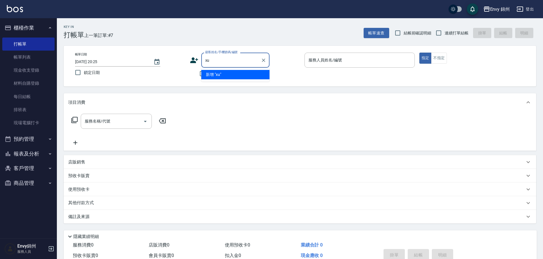
type input "x"
type input "X"
type input "林怡君/0925261601/55"
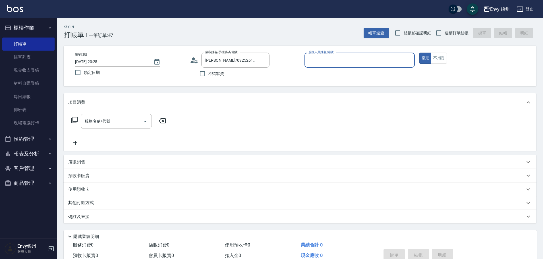
type input "Annie-A"
click at [107, 130] on div "服務名稱/代號 服務名稱/代號" at bounding box center [118, 130] width 101 height 32
click at [107, 125] on input "服務名稱/代號" at bounding box center [111, 121] width 57 height 10
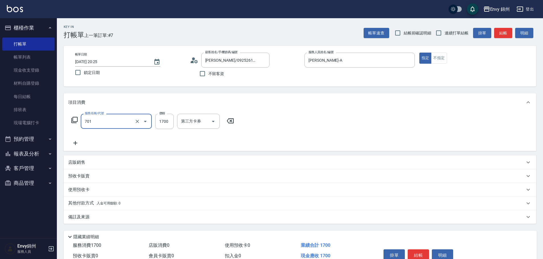
type input "701 染髮(701)"
type input "1500"
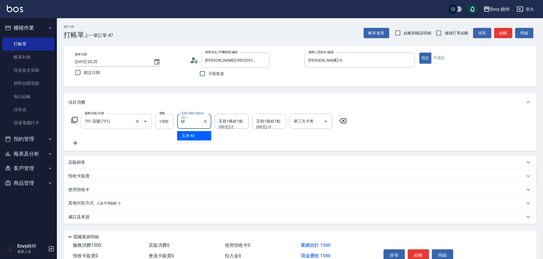
type input "玉米-M"
click at [74, 143] on icon at bounding box center [75, 143] width 14 height 7
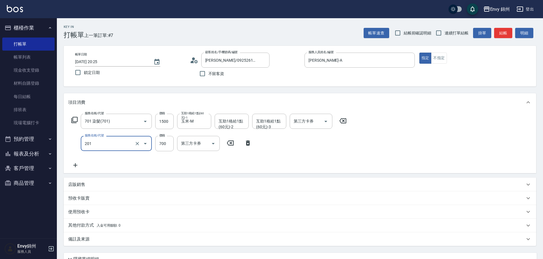
type input "201 剪髮(201)"
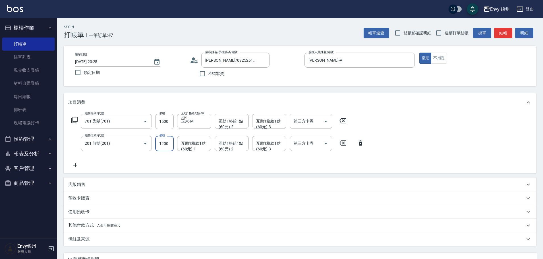
type input "1200"
type input "玉米-M"
click at [83, 228] on p "其他付款方式 入金可用餘額: 0" at bounding box center [94, 225] width 52 height 6
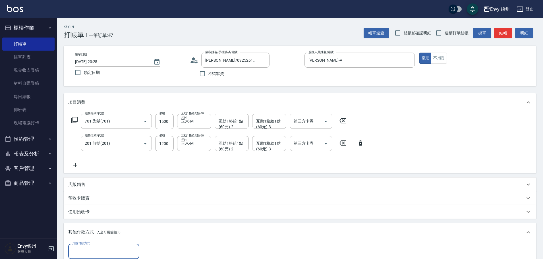
click at [72, 117] on icon at bounding box center [74, 119] width 7 height 7
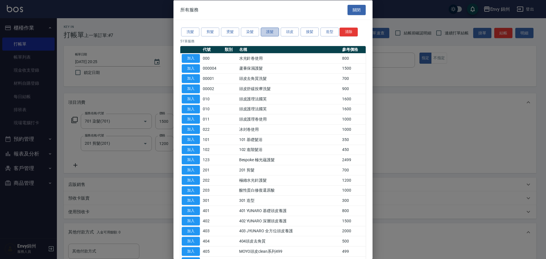
click at [267, 34] on button "護髮" at bounding box center [270, 32] width 18 height 9
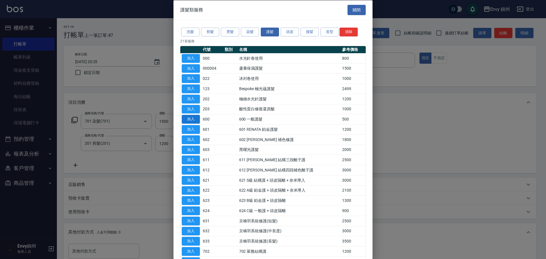
click at [194, 120] on button "加入" at bounding box center [191, 119] width 18 height 9
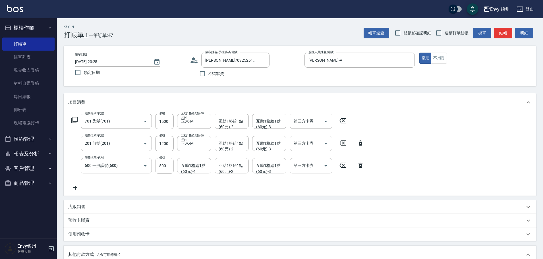
click at [165, 168] on input "500" at bounding box center [164, 165] width 18 height 15
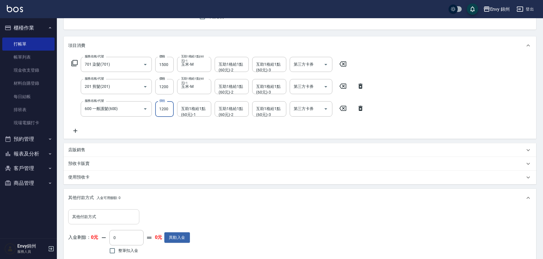
type input "1200"
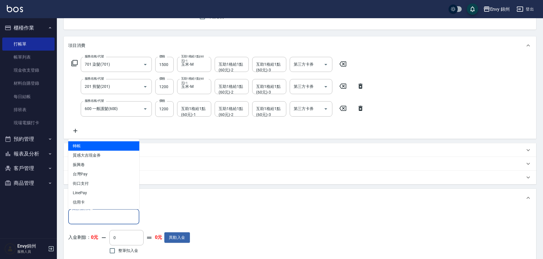
click at [124, 219] on input "其他付款方式" at bounding box center [104, 217] width 66 height 10
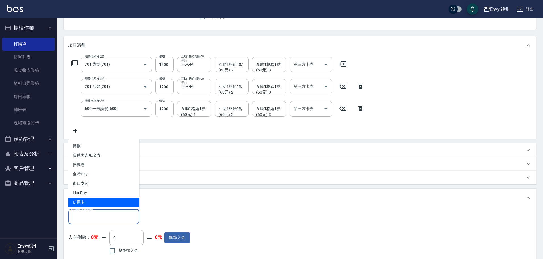
click at [103, 202] on span "信用卡" at bounding box center [103, 201] width 71 height 9
type input "信用卡"
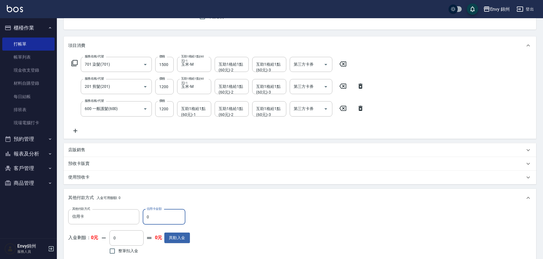
scroll to position [141, 0]
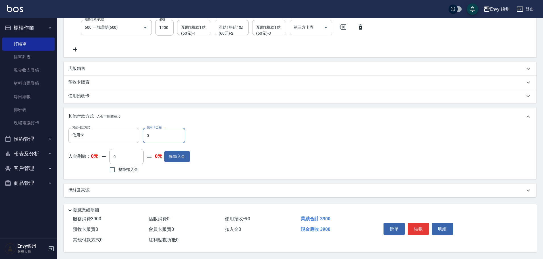
drag, startPoint x: 145, startPoint y: 131, endPoint x: 142, endPoint y: 133, distance: 4.2
click at [143, 132] on input "0" at bounding box center [164, 135] width 43 height 15
type input "3900"
click at [146, 179] on div "項目消費 服務名稱/代號 701 染髮(701) 服務名稱/代號 價格 1500 價格 互助1格給1點(60元)-1 玉米-M 互助1格給1點(60元)-1 …" at bounding box center [300, 76] width 472 height 242
drag, startPoint x: 145, startPoint y: 186, endPoint x: 153, endPoint y: 186, distance: 8.8
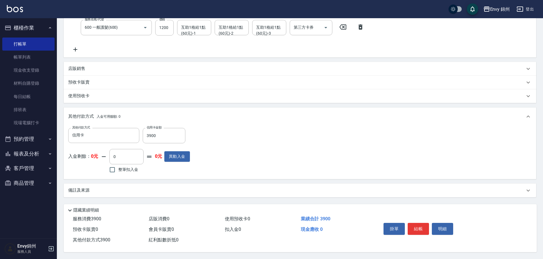
click at [145, 187] on div "備註及來源" at bounding box center [296, 190] width 456 height 6
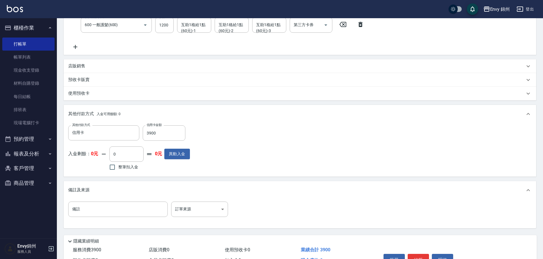
click at [196, 201] on div "備註 備註 訂單來源 ​ 訂單來源" at bounding box center [300, 213] width 472 height 29
click at [200, 207] on body "Envy 錦州 登出 櫃檯作業 打帳單 帳單列表 現金收支登錄 材料自購登錄 每日結帳 排班表 現場電腦打卡 預約管理 預約管理 單日預約紀錄 單週預約紀錄 …" at bounding box center [271, 74] width 543 height 430
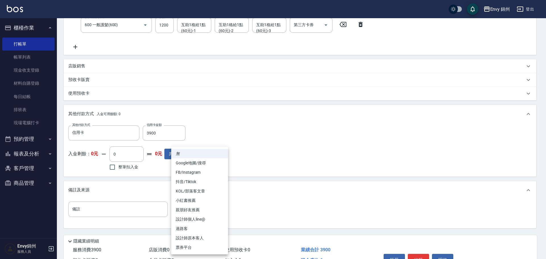
click at [203, 235] on li "設計師原本客人" at bounding box center [199, 237] width 57 height 9
type input "設計師原本客人"
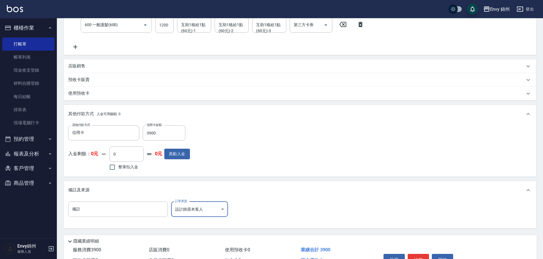
scroll to position [146, 0]
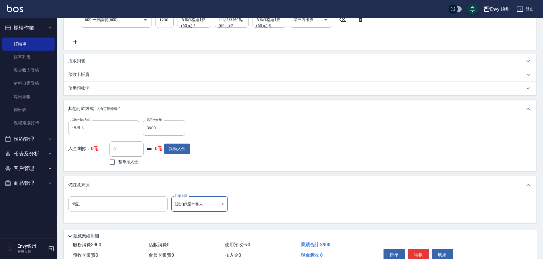
click at [419, 247] on div "掛單 結帳 明細" at bounding box center [418, 255] width 74 height 18
click at [417, 250] on button "結帳" at bounding box center [417, 255] width 21 height 12
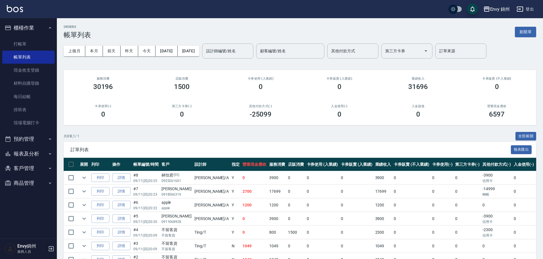
click at [532, 26] on div "ORDERS 帳單列表 新開單" at bounding box center [300, 32] width 472 height 14
click at [528, 25] on div "ORDERS 帳單列表 新開單" at bounding box center [300, 32] width 472 height 14
click at [528, 26] on div "ORDERS 帳單列表 新開單" at bounding box center [300, 32] width 472 height 14
click at [528, 31] on button "新開單" at bounding box center [525, 32] width 21 height 11
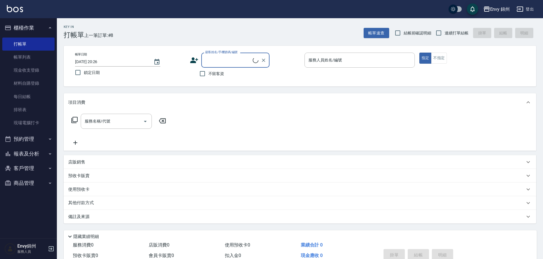
click at [238, 61] on input "顧客姓名/手機號碼/編號" at bounding box center [228, 60] width 49 height 10
type input "黃于芮/0963241912/"
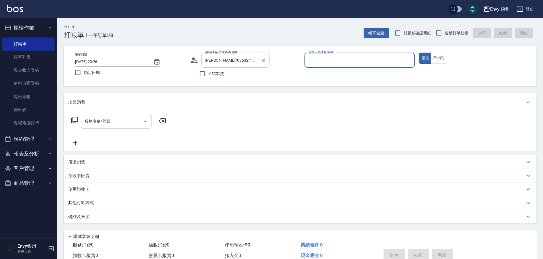
type input "Annie-A"
click at [114, 122] on input "服務名稱/代號" at bounding box center [111, 121] width 57 height 10
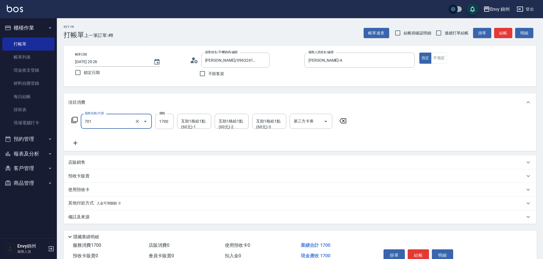
type input "701 染髮(701)"
type input "3000"
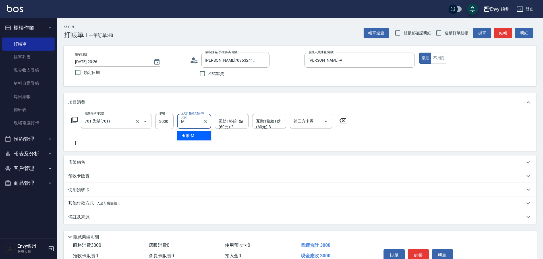
type input "玉米-M"
click at [78, 143] on icon at bounding box center [75, 143] width 14 height 7
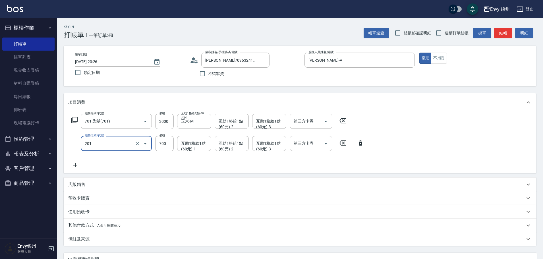
type input "201 剪髮(201)"
type input "1200"
click at [77, 227] on p "其他付款方式 入金可用餘額: 0" at bounding box center [94, 225] width 52 height 6
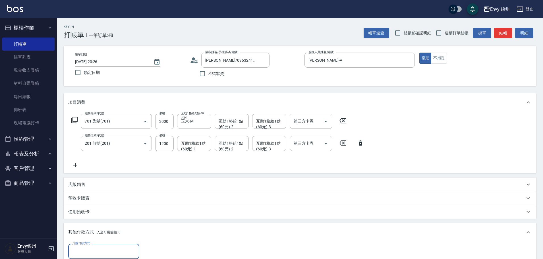
click at [91, 250] on input "其他付款方式" at bounding box center [104, 251] width 66 height 10
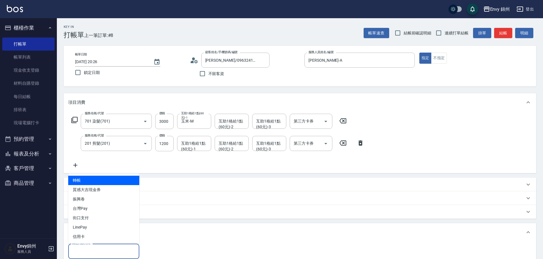
click at [91, 182] on span "轉帳" at bounding box center [103, 180] width 71 height 9
type input "轉帳"
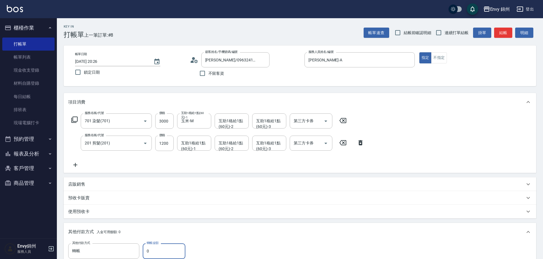
drag, startPoint x: 158, startPoint y: 248, endPoint x: 143, endPoint y: 251, distance: 14.9
click at [145, 251] on input "0" at bounding box center [164, 250] width 43 height 15
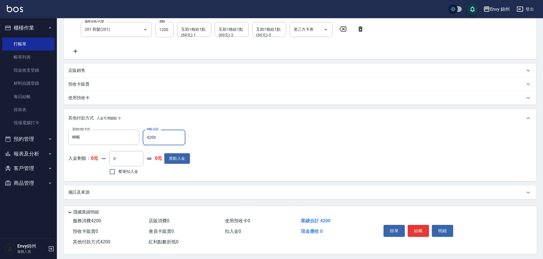
type input "4200"
click at [116, 198] on div "備註及來源" at bounding box center [300, 193] width 472 height 14
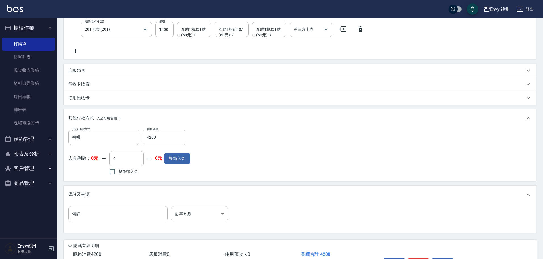
click at [207, 216] on body "Envy 錦州 登出 櫃檯作業 打帳單 帳單列表 現金收支登錄 材料自購登錄 每日結帳 排班表 現場電腦打卡 預約管理 預約管理 單日預約紀錄 單週預約紀錄 …" at bounding box center [271, 90] width 543 height 408
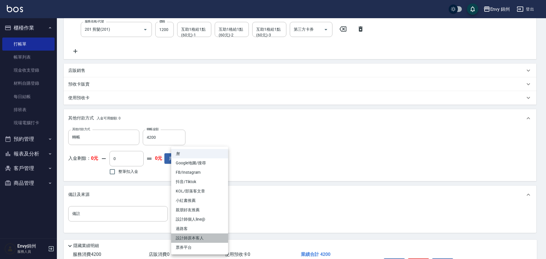
click at [200, 235] on li "設計師原本客人" at bounding box center [199, 237] width 57 height 9
type input "設計師原本客人"
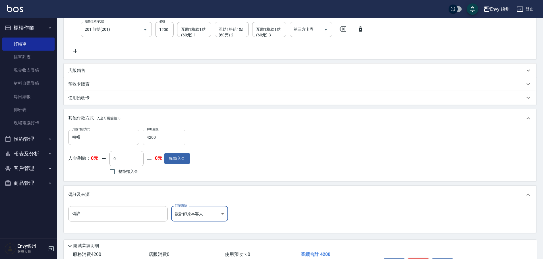
scroll to position [152, 0]
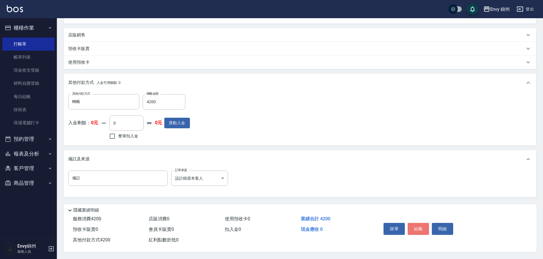
click at [420, 229] on button "結帳" at bounding box center [417, 229] width 21 height 12
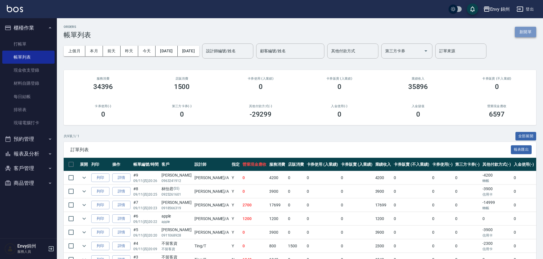
click at [525, 33] on button "新開單" at bounding box center [525, 32] width 21 height 11
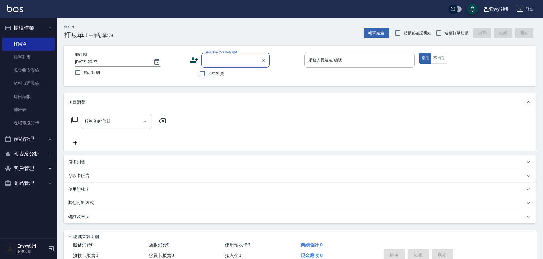
click at [207, 77] on input "不留客資" at bounding box center [202, 74] width 12 height 12
checkbox input "true"
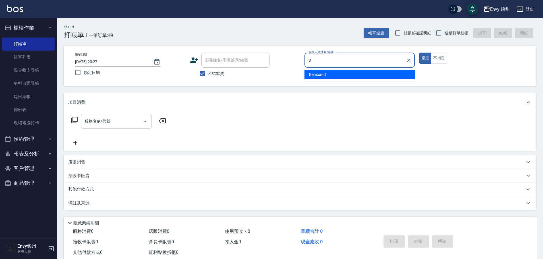
drag, startPoint x: 329, startPoint y: 61, endPoint x: 322, endPoint y: 64, distance: 6.9
click at [322, 64] on input "S" at bounding box center [355, 60] width 97 height 10
drag, startPoint x: 324, startPoint y: 60, endPoint x: 304, endPoint y: 64, distance: 20.0
click at [304, 64] on div "帳單日期 2025/09/11 20:27 鎖定日期 顧客姓名/手機號碼/編號 顧客姓名/手機號碼/編號 不留客資 服務人員姓名/編號 S 服務人員姓名/編號…" at bounding box center [299, 66] width 459 height 27
click at [318, 73] on span "Annie -A" at bounding box center [326, 75] width 34 height 6
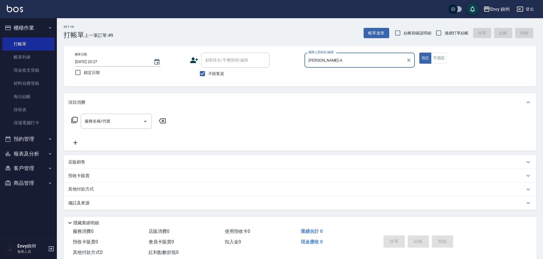
type input "Annie-A"
click at [448, 61] on div "指定 不指定" at bounding box center [474, 58] width 110 height 11
drag, startPoint x: 437, startPoint y: 58, endPoint x: 193, endPoint y: 126, distance: 253.3
click at [436, 59] on button "不指定" at bounding box center [439, 58] width 16 height 11
click at [130, 124] on input "服務名稱/代號" at bounding box center [111, 121] width 57 height 10
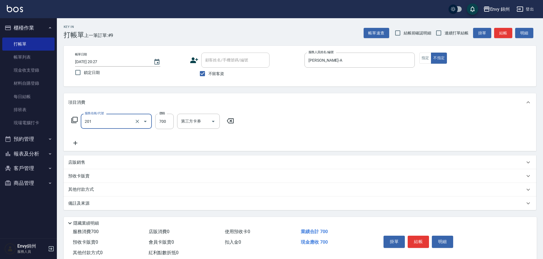
type input "201 剪髮(201)"
type input "1049"
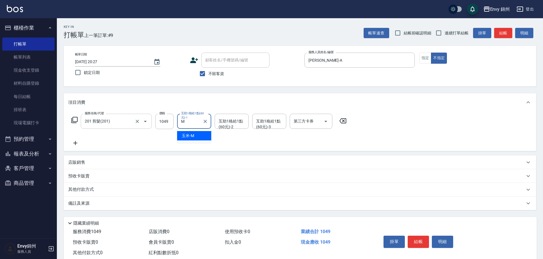
type input "玉米-M"
click at [128, 201] on div "備註及來源" at bounding box center [296, 203] width 456 height 6
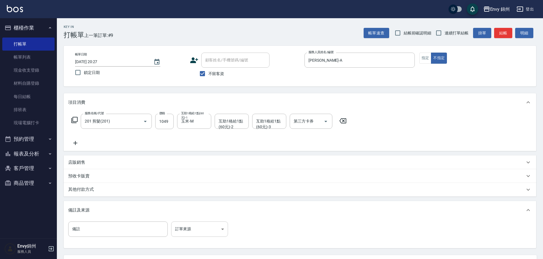
click at [201, 225] on body "Envy 錦州 登出 櫃檯作業 打帳單 帳單列表 現金收支登錄 材料自購登錄 每日結帳 排班表 現場電腦打卡 預約管理 預約管理 單日預約紀錄 單週預約紀錄 …" at bounding box center [271, 155] width 543 height 310
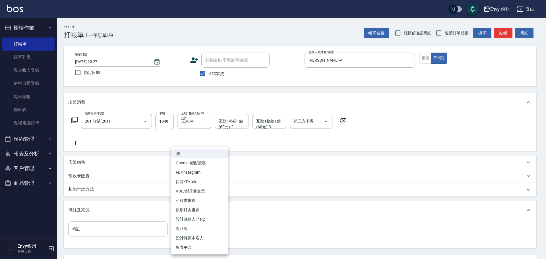
click at [197, 224] on li "過路客" at bounding box center [199, 228] width 57 height 9
type input "過路客"
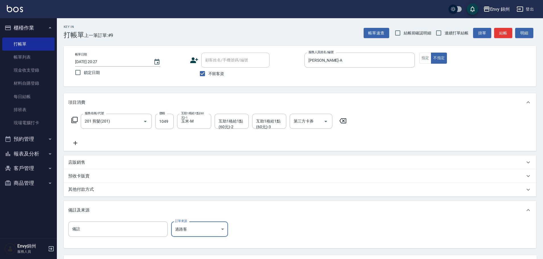
scroll to position [53, 0]
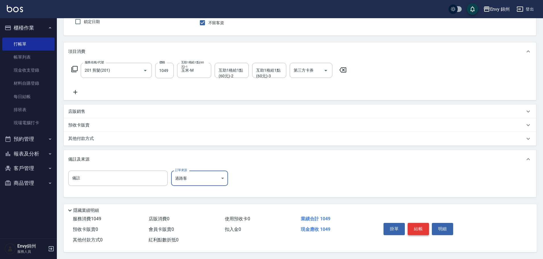
click at [420, 226] on button "結帳" at bounding box center [417, 229] width 21 height 12
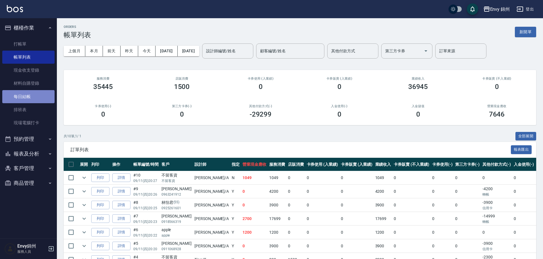
click at [37, 101] on link "每日結帳" at bounding box center [28, 96] width 52 height 13
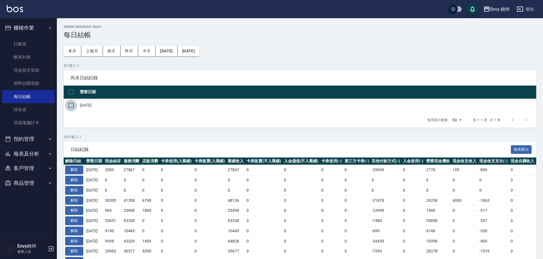
click at [72, 110] on input "checkbox" at bounding box center [71, 105] width 12 height 12
checkbox input "true"
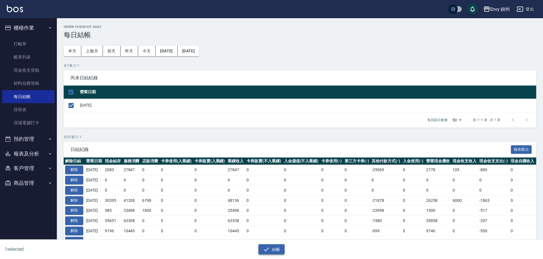
click at [275, 249] on button "結帳" at bounding box center [271, 249] width 26 height 11
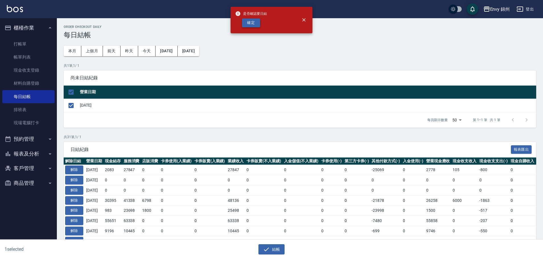
click at [249, 21] on button "確定" at bounding box center [251, 22] width 18 height 9
checkbox input "false"
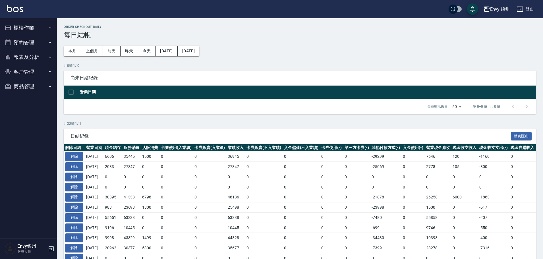
click at [32, 28] on button "櫃檯作業" at bounding box center [28, 27] width 52 height 15
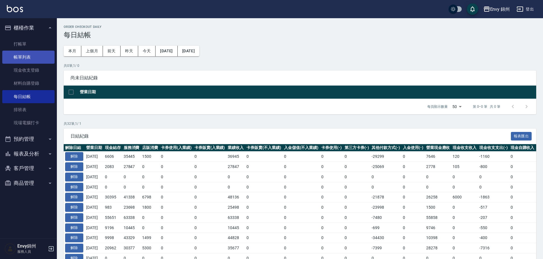
click at [36, 60] on link "帳單列表" at bounding box center [28, 57] width 52 height 13
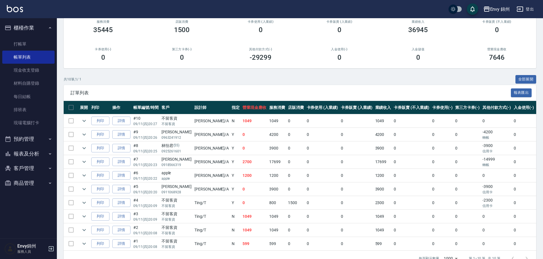
scroll to position [75, 0]
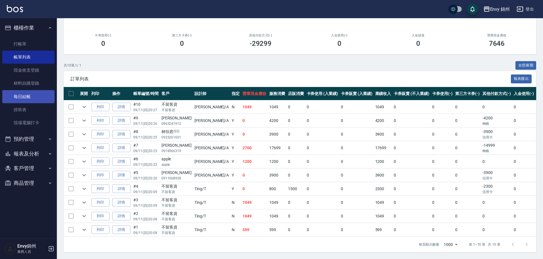
click at [46, 97] on link "每日結帳" at bounding box center [28, 96] width 52 height 13
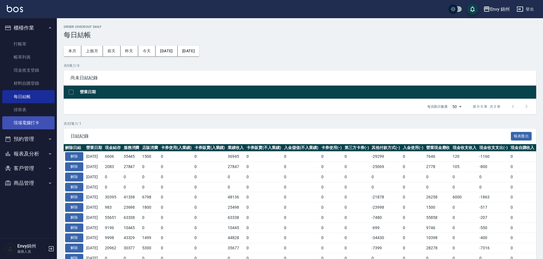
click at [25, 124] on link "現場電腦打卡" at bounding box center [28, 122] width 52 height 13
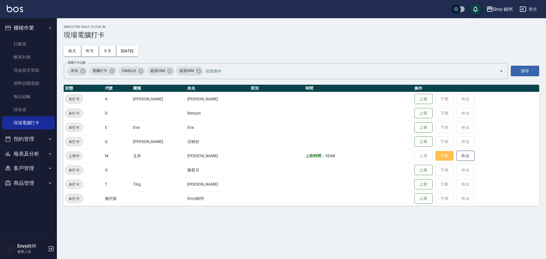
click at [435, 157] on button "下班" at bounding box center [444, 156] width 18 height 10
click at [33, 65] on link "現金收支登錄" at bounding box center [28, 70] width 52 height 13
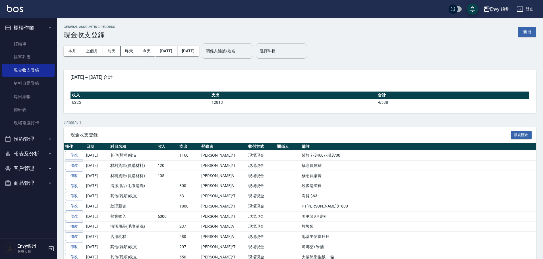
scroll to position [57, 0]
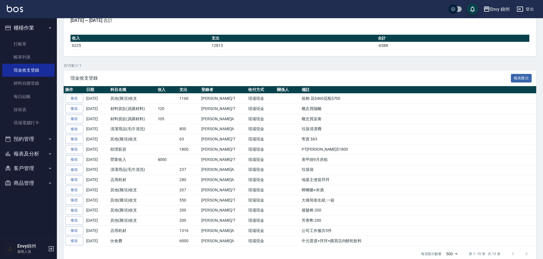
click at [24, 157] on button "報表及分析" at bounding box center [28, 153] width 52 height 15
click at [36, 228] on link "設計師日報表" at bounding box center [28, 222] width 52 height 13
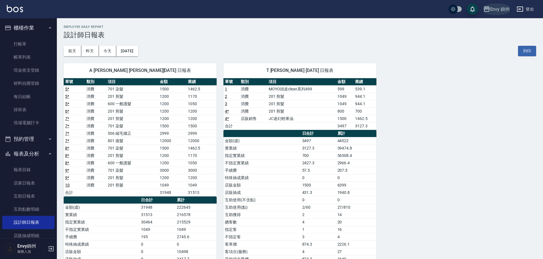
click at [488, 10] on icon "button" at bounding box center [486, 9] width 7 height 7
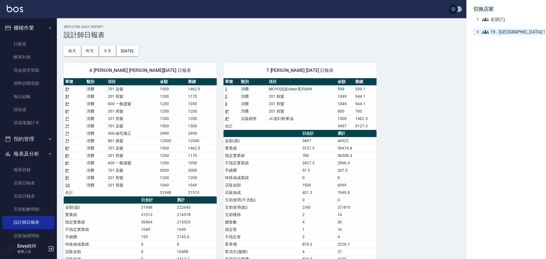
click at [499, 30] on span "19 - 新城區(1)" at bounding box center [509, 31] width 55 height 7
drag, startPoint x: 394, startPoint y: 50, endPoint x: 451, endPoint y: 20, distance: 64.8
click at [394, 50] on div at bounding box center [273, 129] width 546 height 259
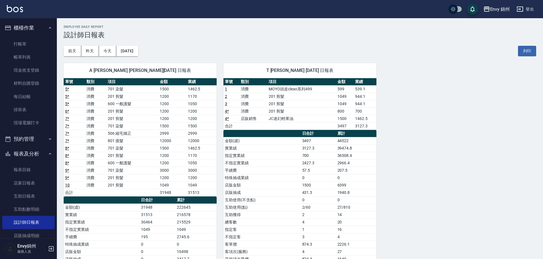
drag, startPoint x: 542, startPoint y: 4, endPoint x: 530, endPoint y: 7, distance: 11.7
click at [540, 4] on div "Envy 錦州 登出" at bounding box center [271, 9] width 543 height 18
click at [530, 7] on button "登出" at bounding box center [525, 9] width 22 height 11
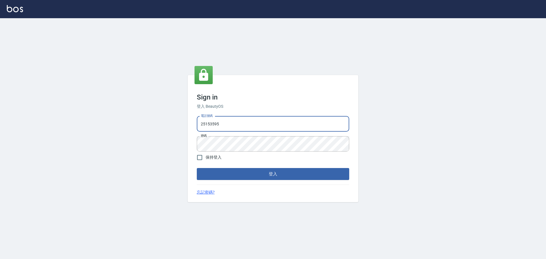
drag, startPoint x: 234, startPoint y: 126, endPoint x: 236, endPoint y: 132, distance: 6.3
click at [234, 126] on input "25153595" at bounding box center [273, 123] width 152 height 15
type input "9990001234567"
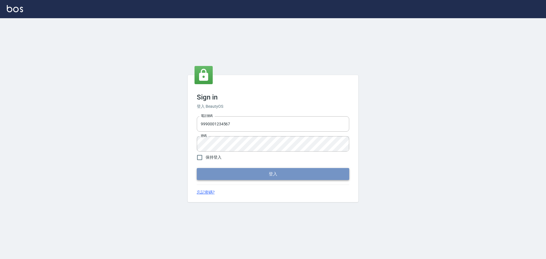
click at [265, 174] on button "登入" at bounding box center [273, 174] width 152 height 12
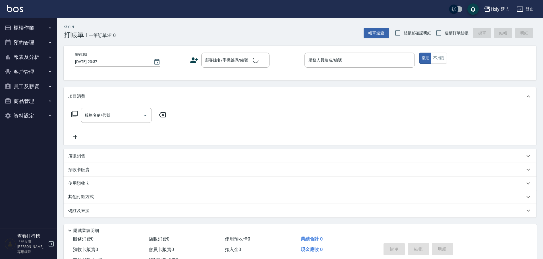
click at [37, 63] on button "報表及分析" at bounding box center [28, 57] width 52 height 15
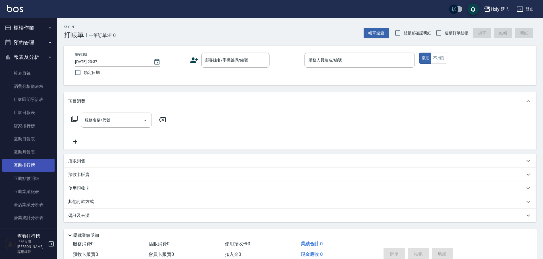
click at [27, 167] on link "互助排行榜" at bounding box center [28, 165] width 52 height 13
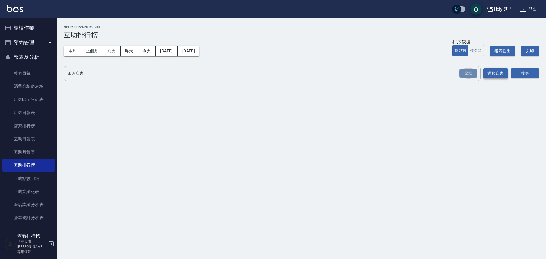
drag, startPoint x: 460, startPoint y: 74, endPoint x: 498, endPoint y: 73, distance: 37.5
click at [461, 73] on div "全選" at bounding box center [468, 73] width 18 height 9
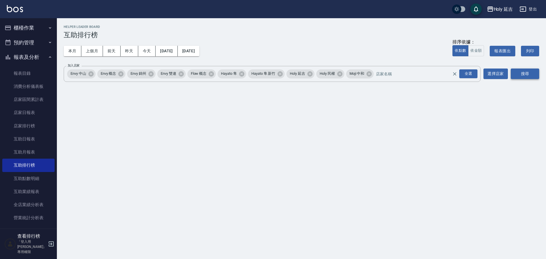
click at [521, 77] on button "搜尋" at bounding box center [524, 73] width 28 height 11
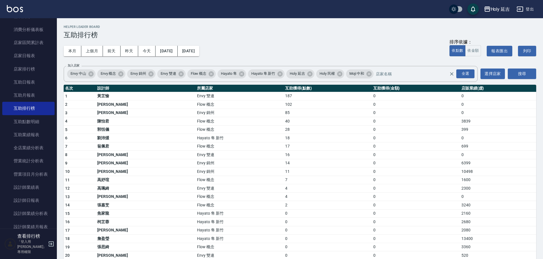
scroll to position [85, 0]
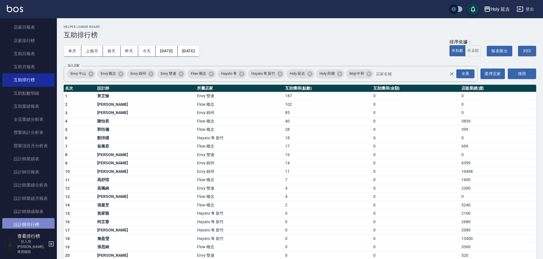
click at [39, 219] on link "設計師排行榜" at bounding box center [28, 224] width 52 height 13
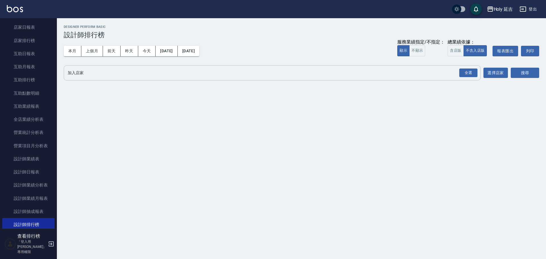
click at [477, 68] on div "全選" at bounding box center [468, 72] width 20 height 15
click at [466, 75] on div "全選" at bounding box center [468, 72] width 18 height 9
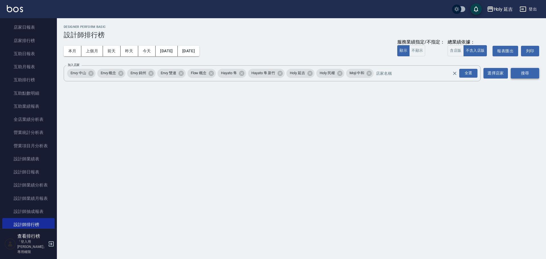
click at [523, 73] on button "搜尋" at bounding box center [524, 73] width 28 height 11
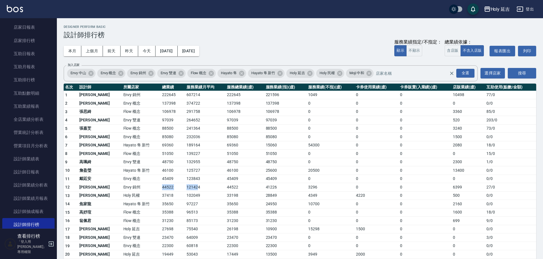
drag, startPoint x: 140, startPoint y: 188, endPoint x: 178, endPoint y: 188, distance: 38.4
click at [178, 188] on tr "12 [PERSON_NAME] [GEOGRAPHIC_DATA] 121424 44522 41226 3296 0 0 6399 27 / 0" at bounding box center [300, 187] width 472 height 9
click at [162, 186] on td "44522" at bounding box center [173, 187] width 24 height 9
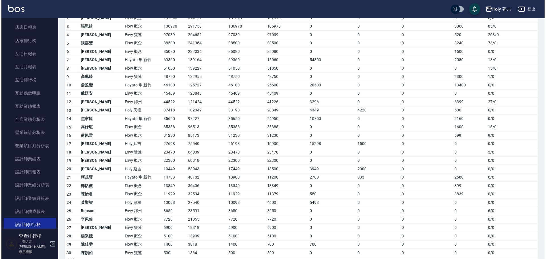
scroll to position [98, 0]
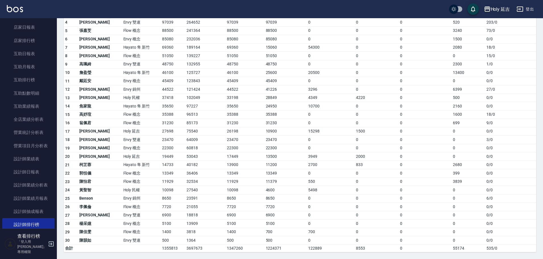
click at [499, 8] on div "Holy 延吉" at bounding box center [499, 9] width 19 height 7
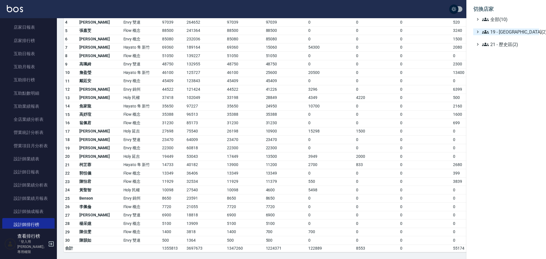
click at [506, 33] on span "19 - [GEOGRAPHIC_DATA](2)" at bounding box center [509, 31] width 55 height 7
click at [518, 40] on span "19.01 - [GEOGRAPHIC_DATA] (3)" at bounding box center [511, 38] width 49 height 7
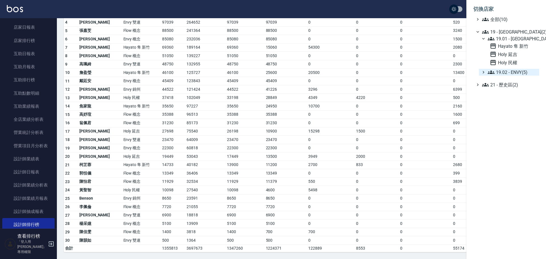
click at [510, 75] on span "19.02 - ENVY(5)" at bounding box center [511, 72] width 49 height 7
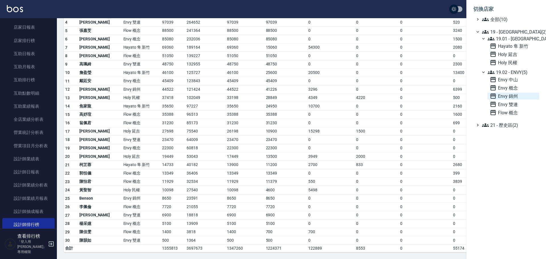
click at [512, 96] on span "Envy 錦州" at bounding box center [512, 96] width 47 height 7
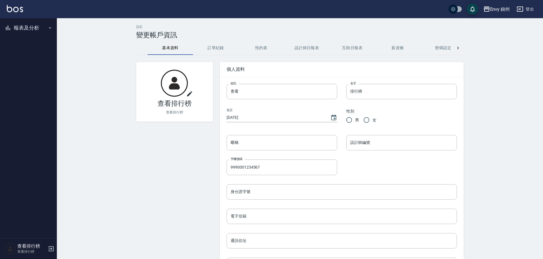
click at [32, 26] on button "報表及分析" at bounding box center [28, 27] width 52 height 15
drag, startPoint x: 38, startPoint y: 66, endPoint x: 42, endPoint y: 66, distance: 3.7
click at [38, 66] on link "設計師排行榜" at bounding box center [28, 70] width 52 height 13
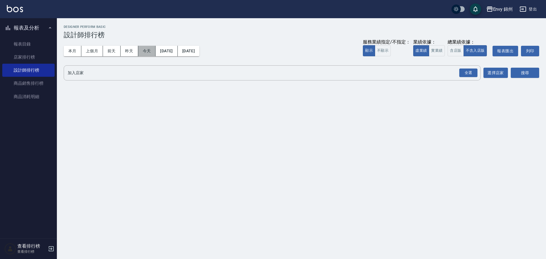
click at [150, 54] on button "今天" at bounding box center [147, 51] width 18 height 11
click at [471, 75] on div "全選" at bounding box center [468, 72] width 18 height 9
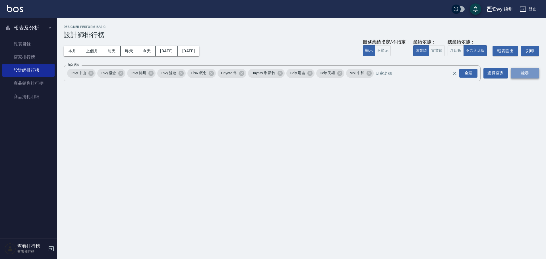
click at [532, 72] on button "搜尋" at bounding box center [524, 73] width 28 height 11
